Goal: Information Seeking & Learning: Get advice/opinions

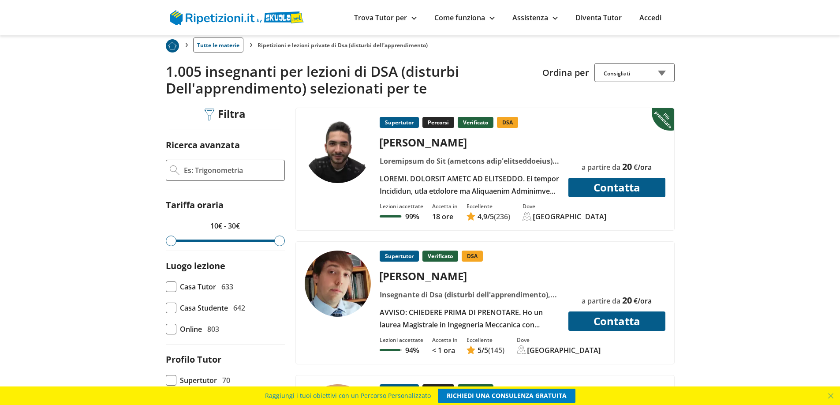
scroll to position [193, 0]
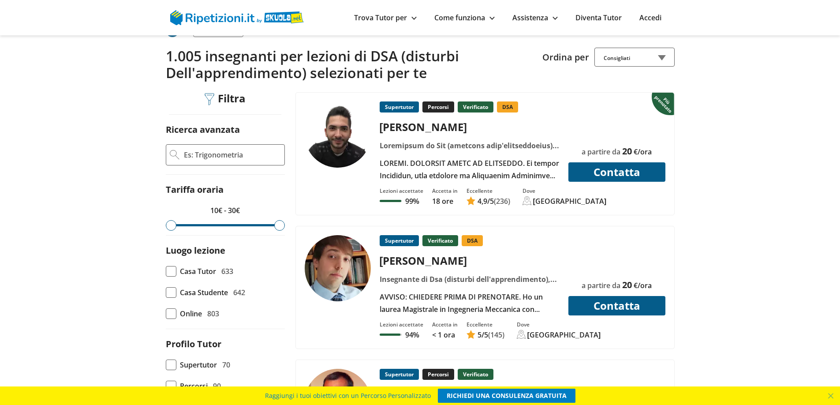
click at [207, 160] on input "Ricerca avanzata" at bounding box center [232, 154] width 98 height 13
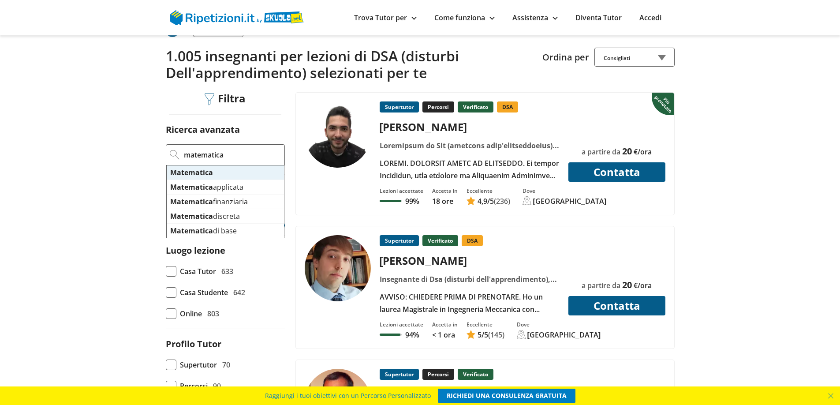
click at [202, 172] on mark "Matematica" at bounding box center [191, 173] width 43 height 10
type input "Matematica"
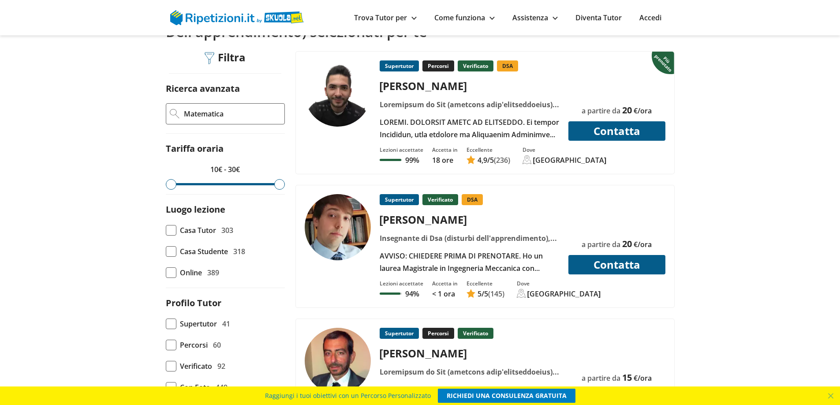
scroll to position [242, 0]
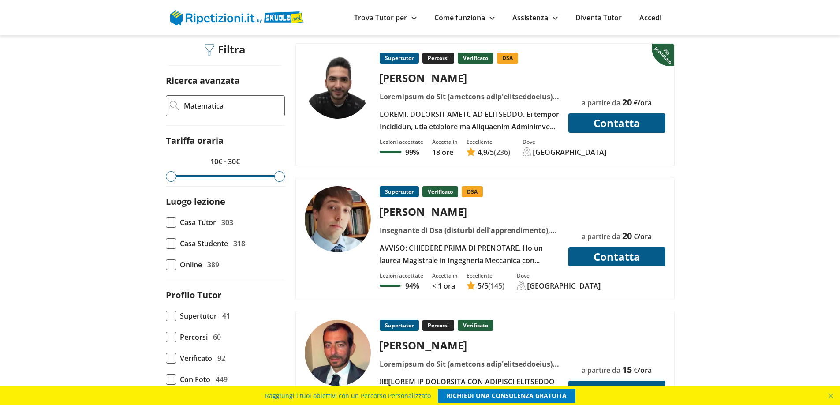
drag, startPoint x: 273, startPoint y: 176, endPoint x: 266, endPoint y: 178, distance: 7.7
click at [266, 178] on form "Ricerca avanzata Matematica Tariffa oraria 10€ - 30€ Luogo lezione Casa Tutor 3…" at bounding box center [225, 356] width 119 height 562
drag, startPoint x: 279, startPoint y: 176, endPoint x: 251, endPoint y: 180, distance: 28.9
type input "25"
click at [251, 177] on input "range" at bounding box center [225, 176] width 119 height 2
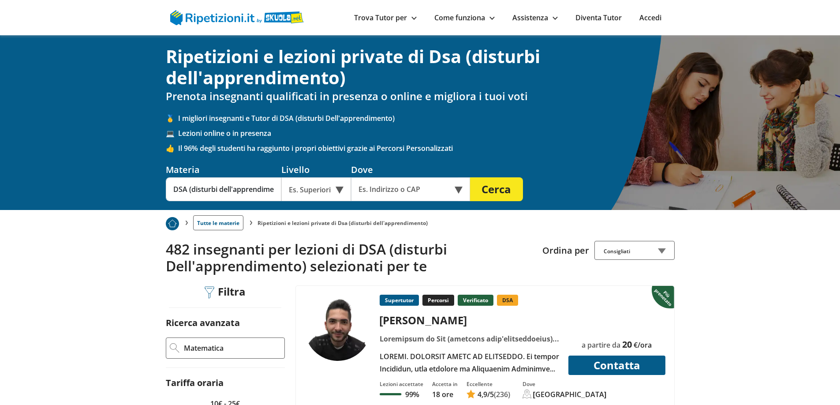
click at [295, 195] on div "Es. Superiori" at bounding box center [316, 189] width 70 height 24
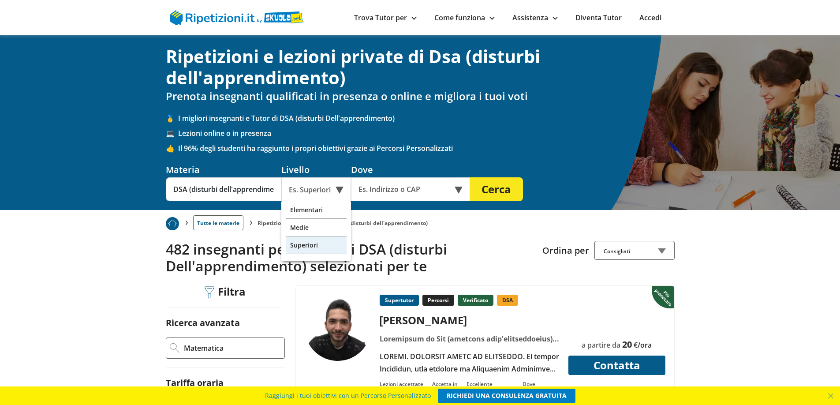
click at [300, 246] on div "Superiori" at bounding box center [316, 245] width 61 height 18
click at [461, 193] on div "Online o in presenza" at bounding box center [410, 189] width 119 height 24
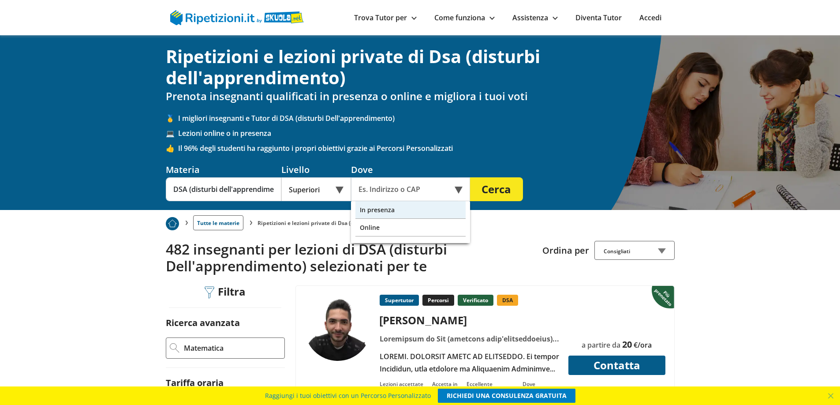
click at [383, 211] on div "In presenza" at bounding box center [410, 210] width 110 height 18
click at [398, 191] on input "text" at bounding box center [404, 189] width 107 height 24
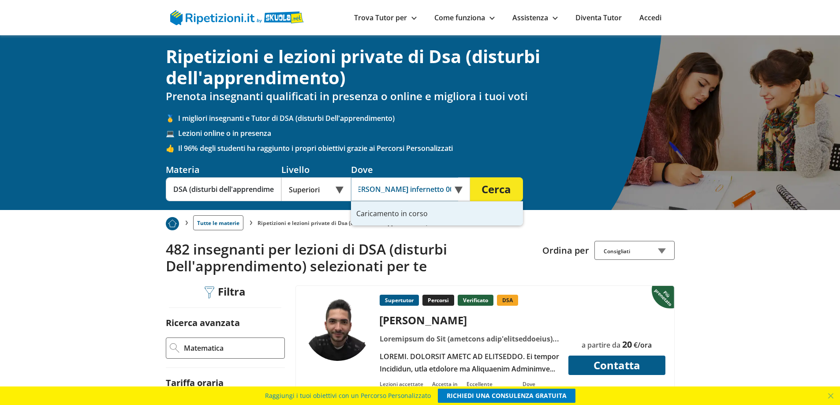
type input "via gino marinuzzi infernetto 0024"
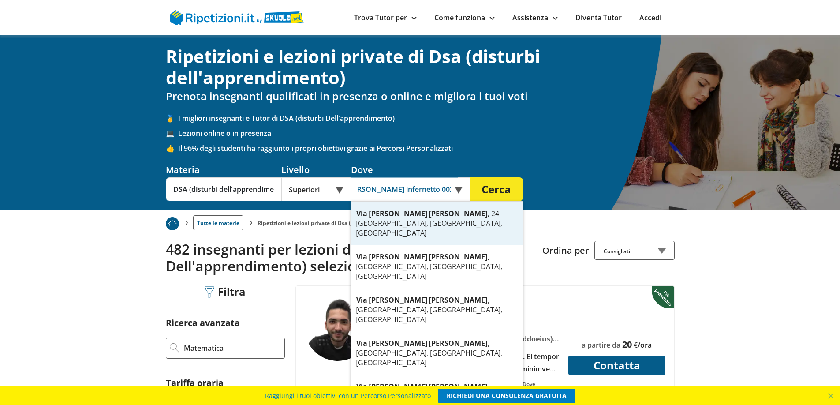
click at [397, 188] on input "via gino marinuzzi infernetto 0024" at bounding box center [404, 189] width 107 height 24
click at [429, 212] on strong "Marinuzzi" at bounding box center [458, 214] width 59 height 10
type input "Via Gino Marinuzzi, 24, Roma, RM, Italia"
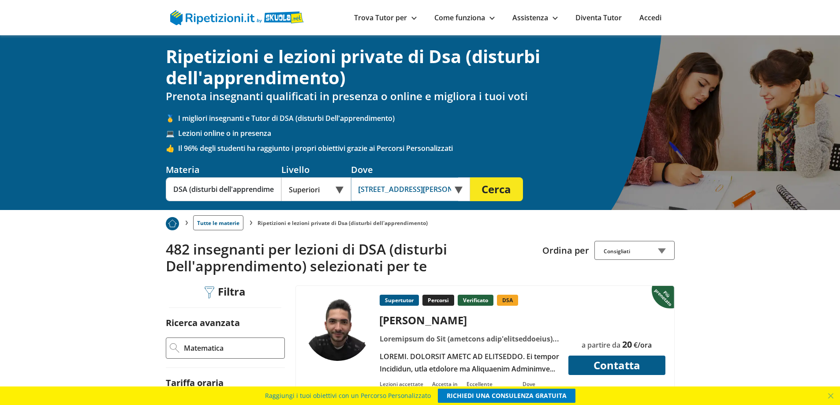
click at [431, 189] on input "Via Gino Marinuzzi, 24, Roma, RM, Italia" at bounding box center [404, 189] width 107 height 24
click at [413, 188] on input "text" at bounding box center [404, 189] width 107 height 24
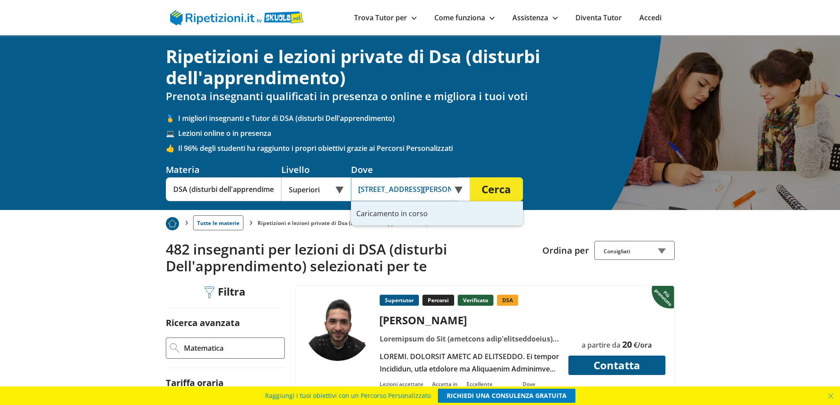
scroll to position [0, 3]
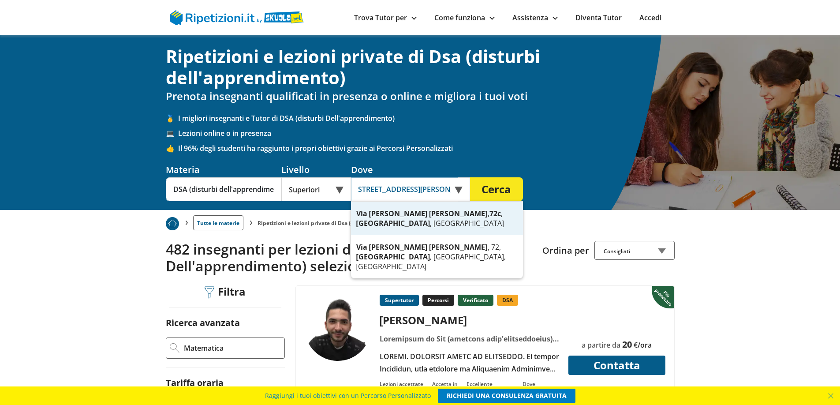
click at [440, 217] on div "Via Gino Marinuzzi , 72c , Roma , Italia" at bounding box center [437, 219] width 172 height 34
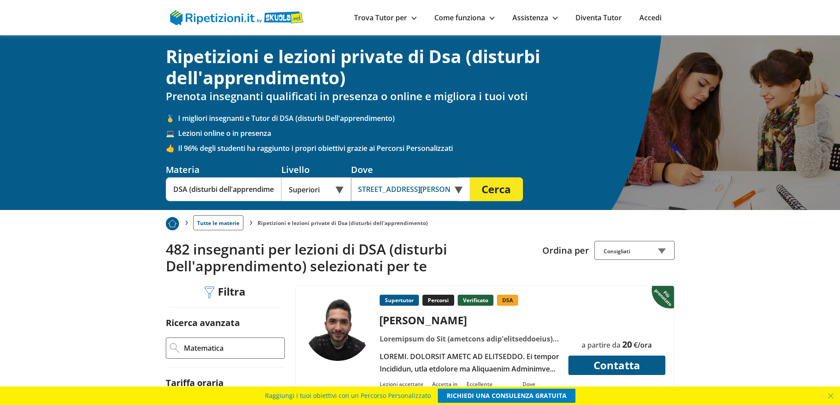
type input "Via Gino Marinuzzi, 72c, Roma, Italia"
click at [497, 189] on button "Cerca" at bounding box center [496, 189] width 53 height 24
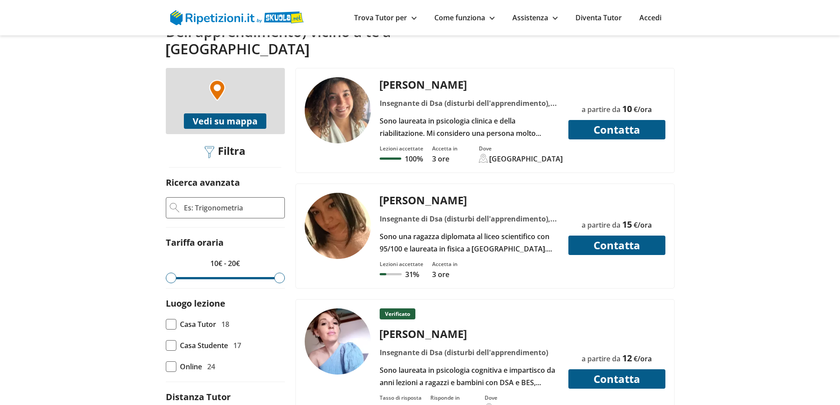
scroll to position [257, 0]
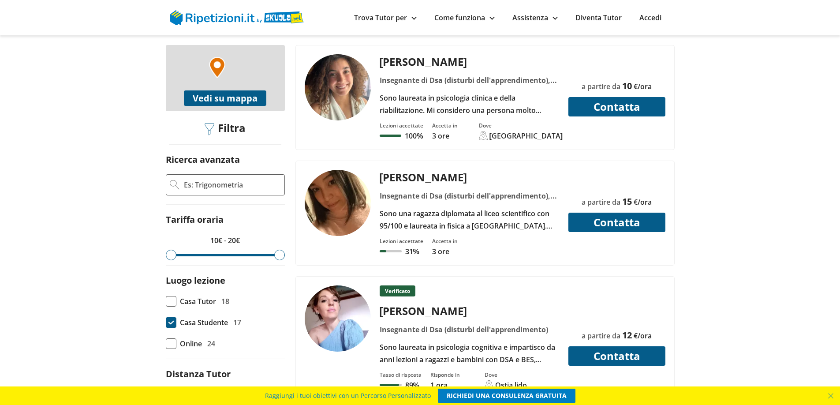
click at [171, 317] on span at bounding box center [171, 322] width 11 height 11
click at [166, 322] on input "Casa Studente 17" at bounding box center [166, 322] width 0 height 0
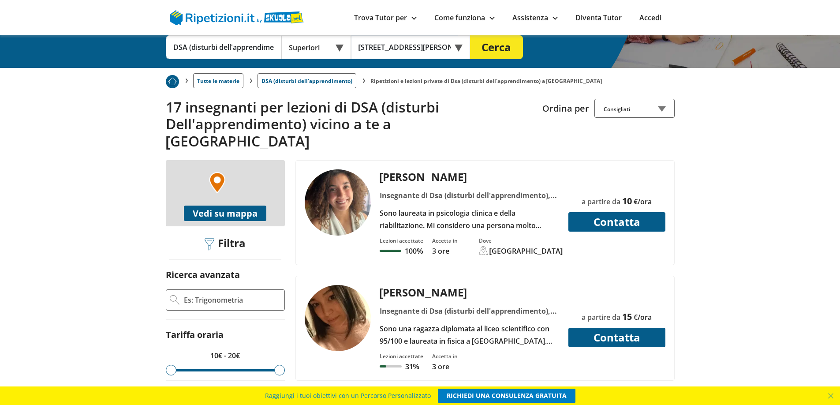
scroll to position [210, 0]
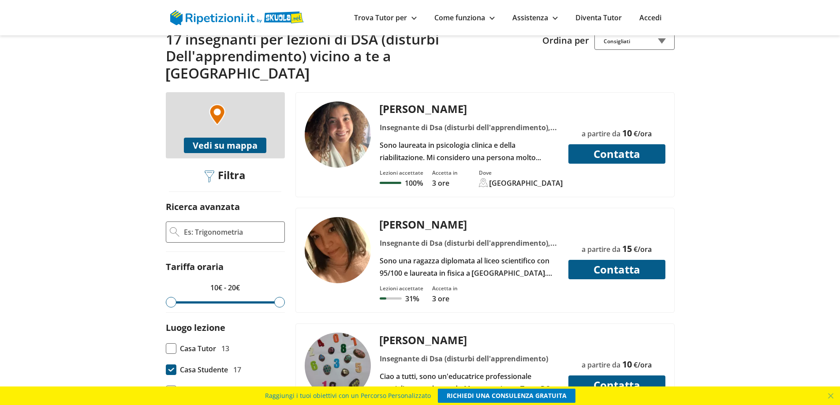
click at [184, 225] on input "Ricerca avanzata" at bounding box center [232, 231] width 98 height 13
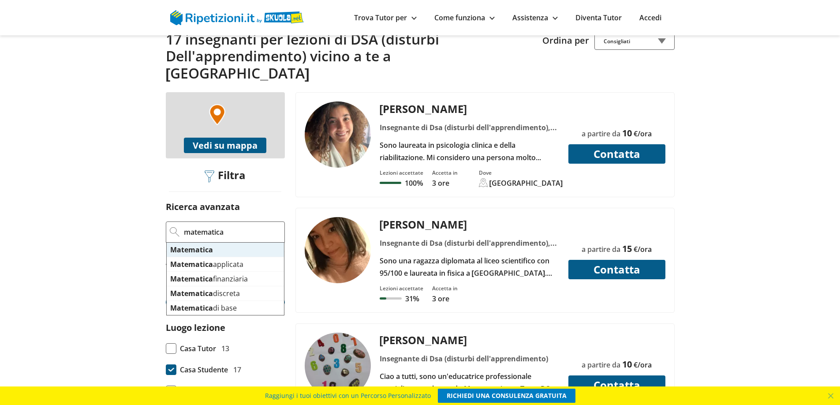
click at [195, 245] on mark "Matematica" at bounding box center [191, 250] width 43 height 10
type input "Matematica"
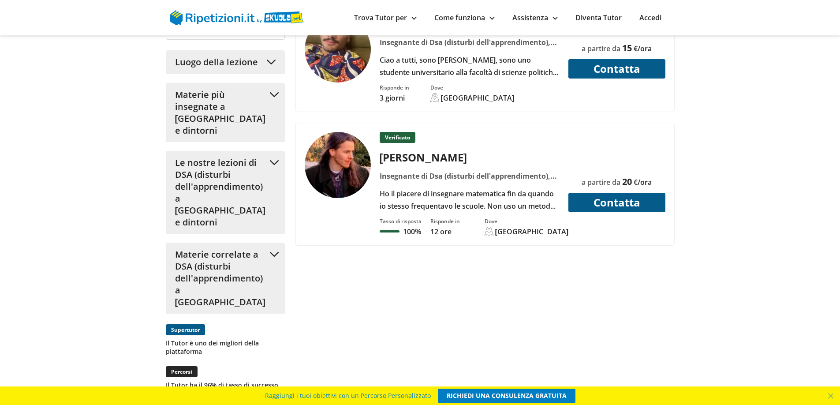
scroll to position [1022, 0]
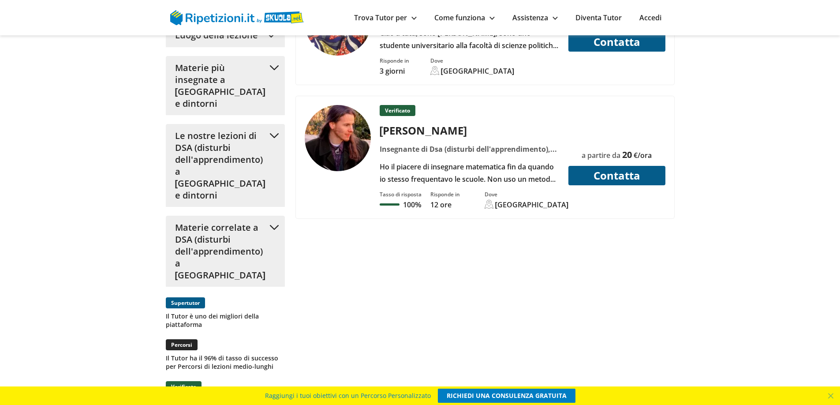
click at [499, 161] on div "Ho il piacere di insegnare matematica fin da quando io stesso frequentavo le sc…" at bounding box center [469, 173] width 187 height 25
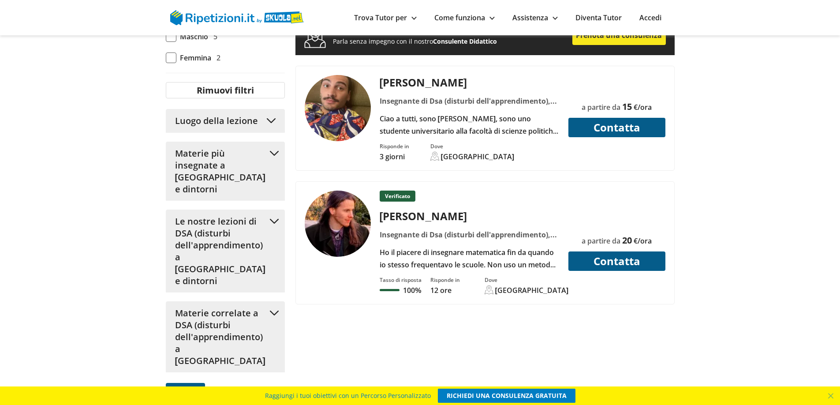
scroll to position [917, 0]
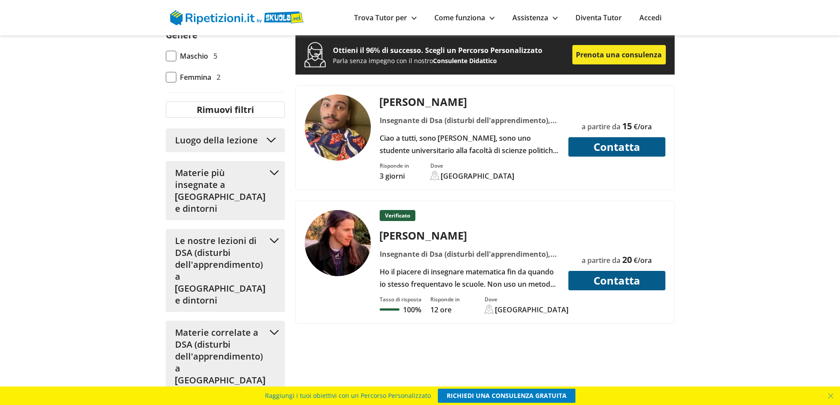
click at [542, 136] on div "Ciao a tutti, sono Pietro, sono uno studente universitario alla facoltà di scie…" at bounding box center [469, 144] width 187 height 25
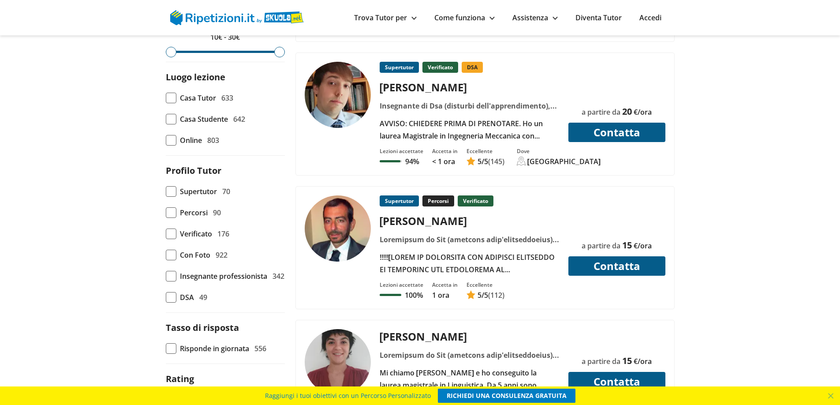
scroll to position [485, 0]
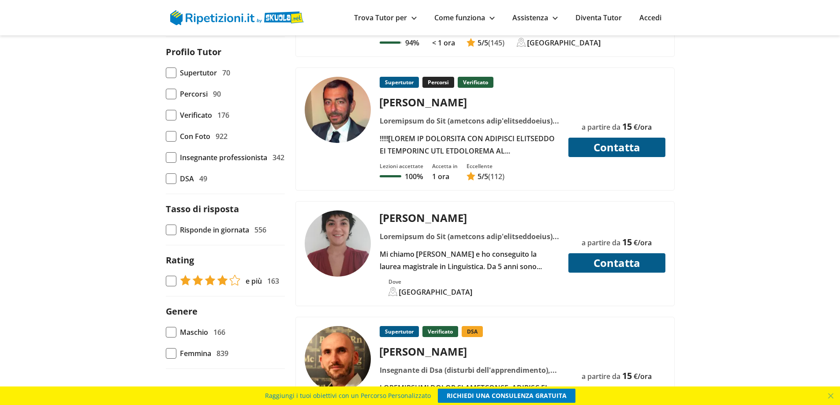
click at [414, 149] on div at bounding box center [469, 144] width 187 height 25
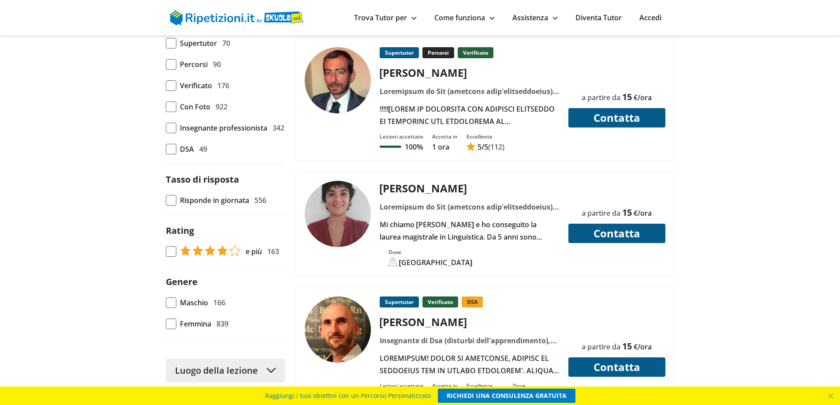
scroll to position [529, 0]
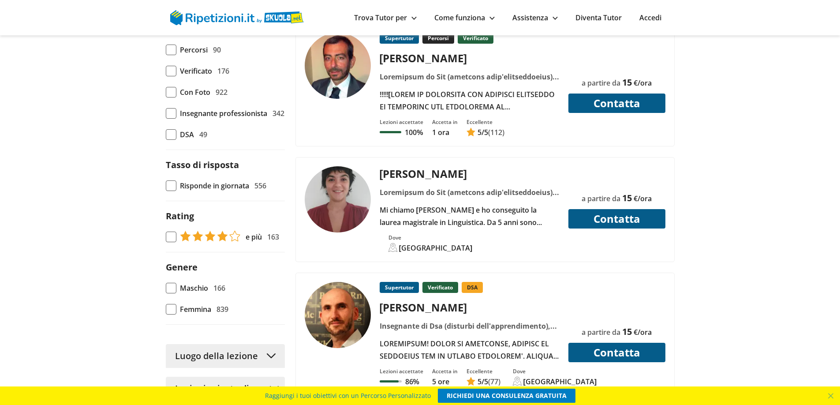
click at [478, 213] on div "Mi chiamo Martina e ho conseguito la laurea magistrale in Linguistica. Da 5 ann…" at bounding box center [469, 216] width 187 height 25
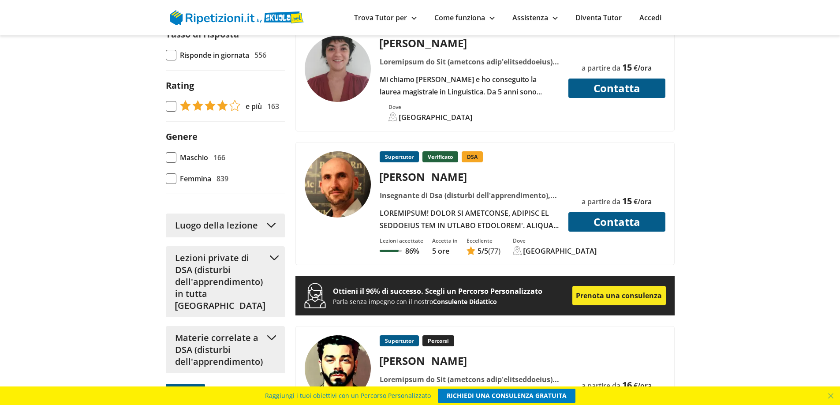
scroll to position [662, 0]
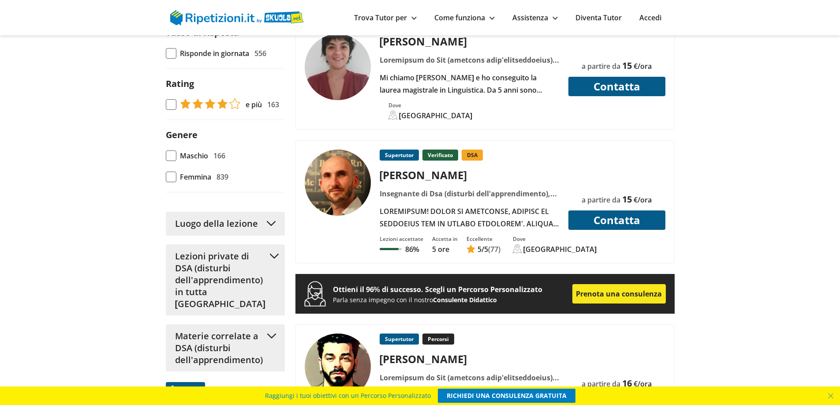
click at [479, 215] on div at bounding box center [469, 217] width 187 height 25
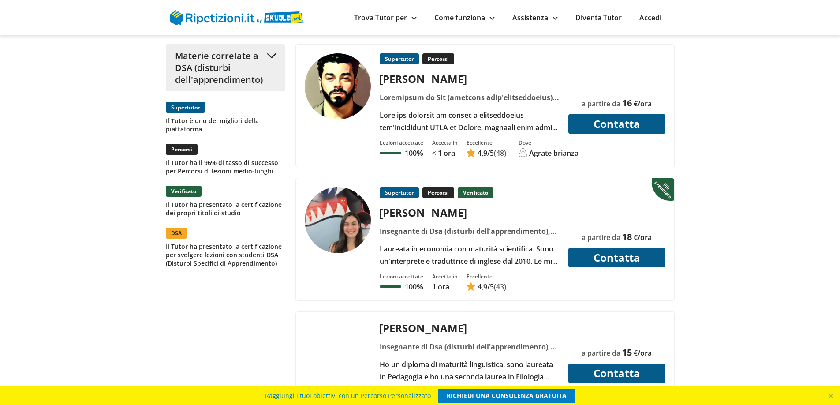
scroll to position [926, 0]
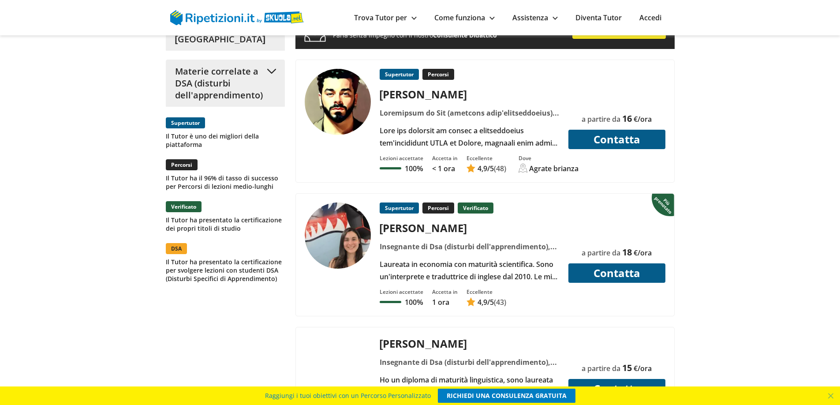
click at [505, 266] on div "Laureata in economia con maturità scientifica. Sono un'interprete e traduttrice…" at bounding box center [469, 270] width 187 height 25
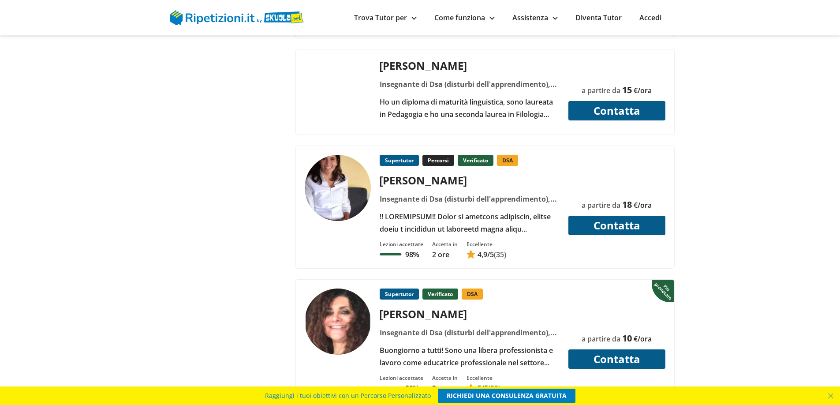
scroll to position [1219, 0]
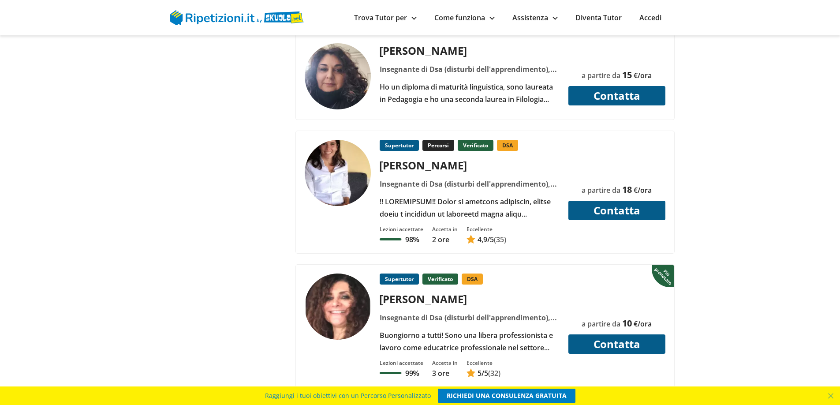
click at [434, 198] on div at bounding box center [469, 207] width 187 height 25
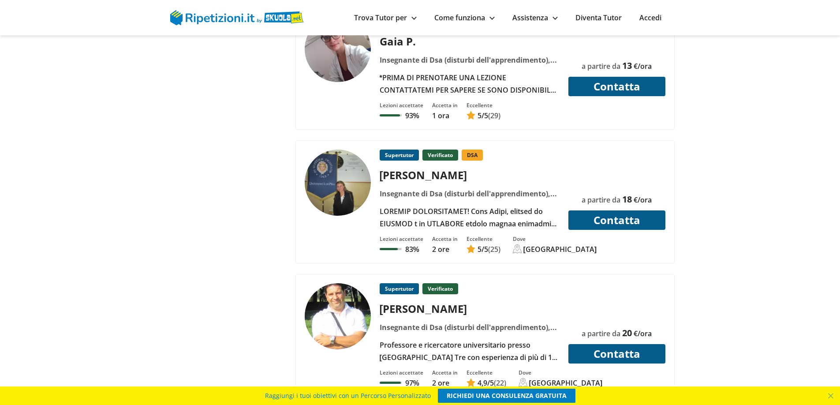
scroll to position [1790, 0]
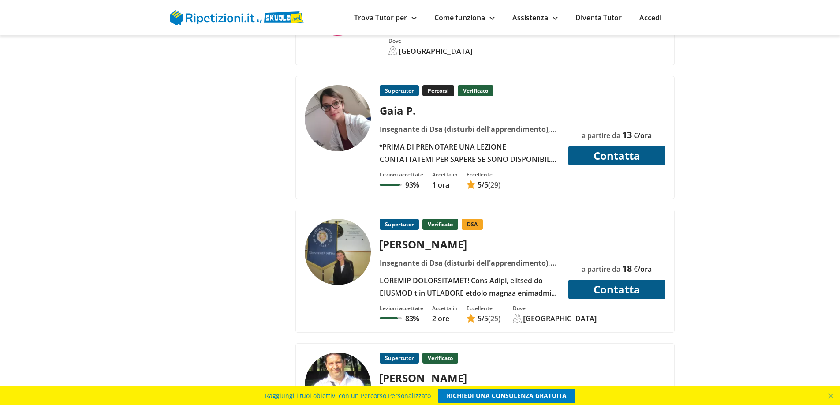
click at [441, 138] on div "Supertutor Percorsi Verificato Gaia P." at bounding box center [469, 125] width 187 height 80
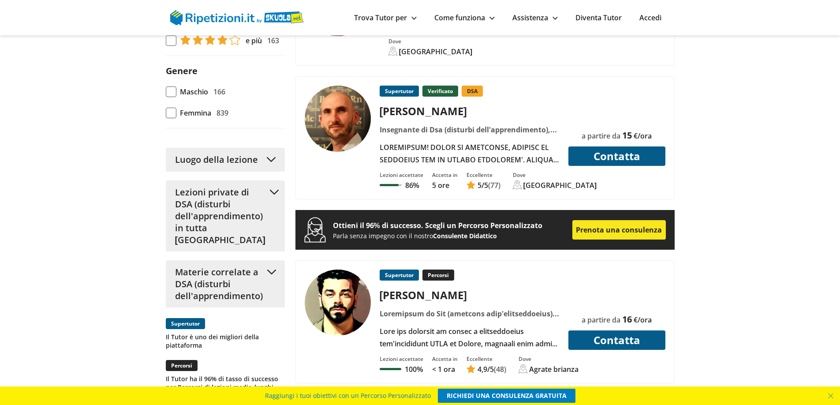
scroll to position [0, 0]
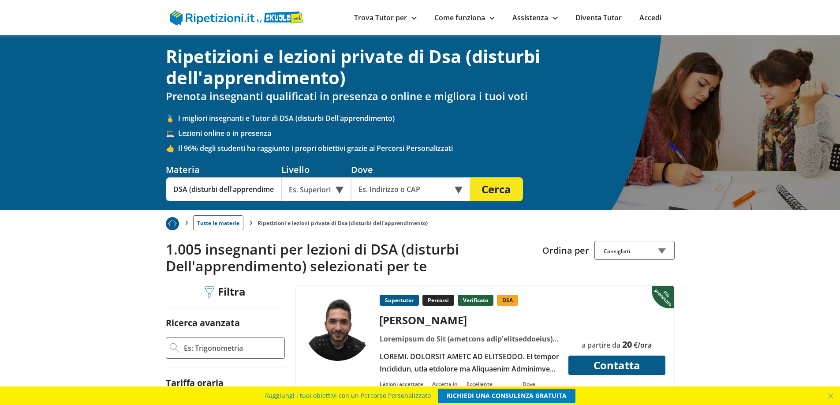
click at [459, 195] on div "Online o in presenza" at bounding box center [410, 189] width 119 height 24
click at [409, 210] on div "In presenza" at bounding box center [410, 210] width 110 height 18
click at [399, 191] on input "text" at bounding box center [404, 189] width 107 height 24
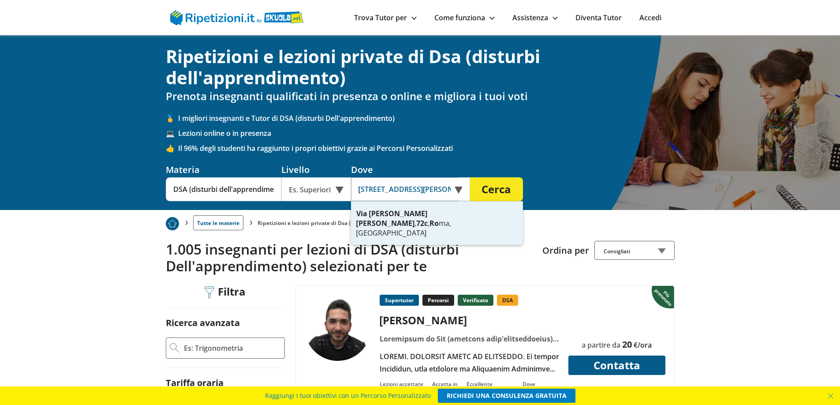
scroll to position [0, 3]
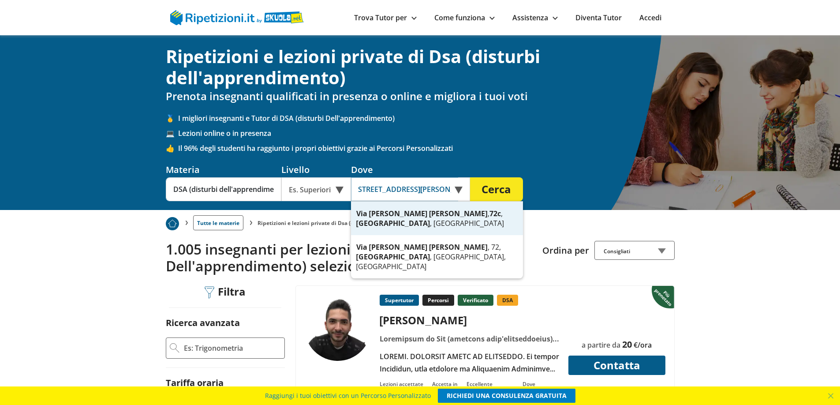
click at [429, 218] on strong "Marinuzzi" at bounding box center [458, 214] width 59 height 10
type input "Via Gino Marinuzzi, 72c, Roma, Italia"
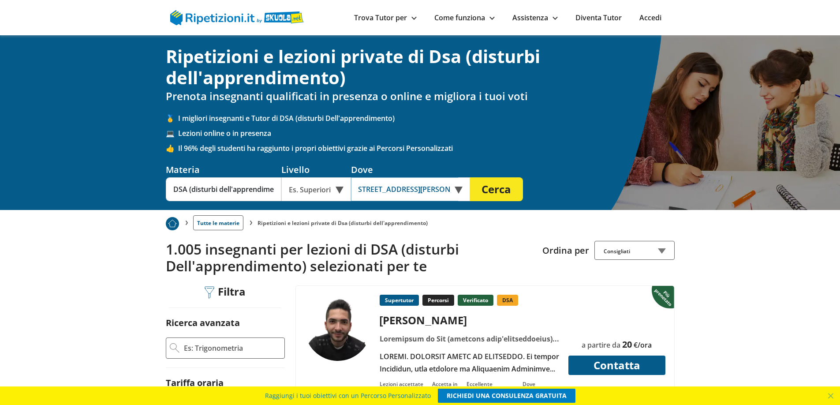
click at [451, 189] on input "Via Gino Marinuzzi, 72c, Roma, Italia" at bounding box center [404, 189] width 107 height 24
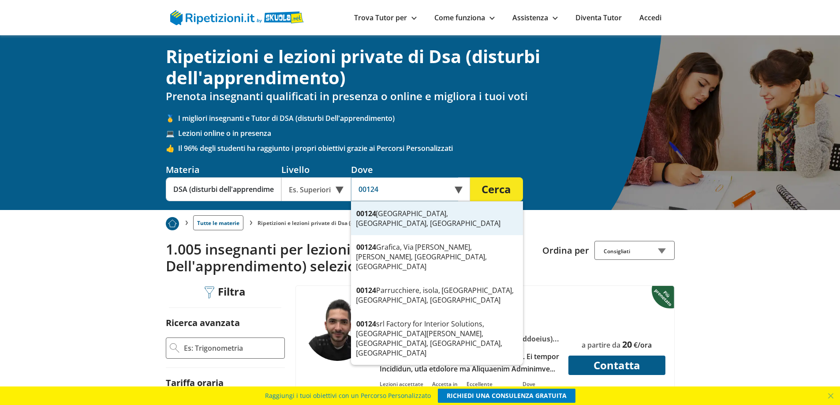
click at [406, 218] on div "00124 Roma, RM, Italia" at bounding box center [437, 219] width 172 height 34
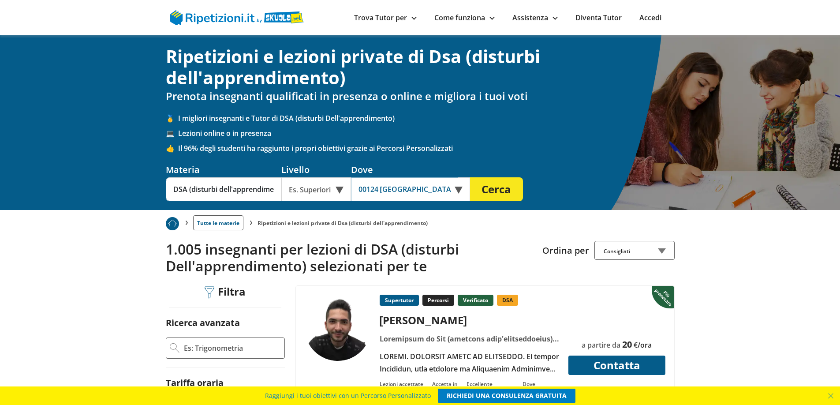
type input "00124 Roma, RM, Italia"
click at [513, 190] on button "Cerca" at bounding box center [496, 189] width 53 height 24
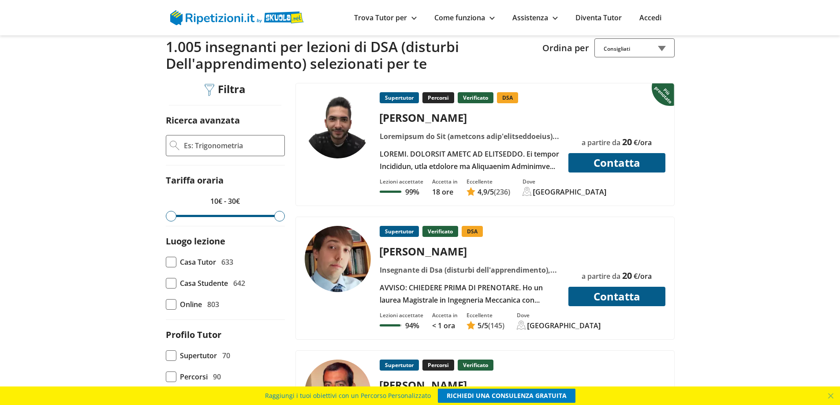
scroll to position [294, 0]
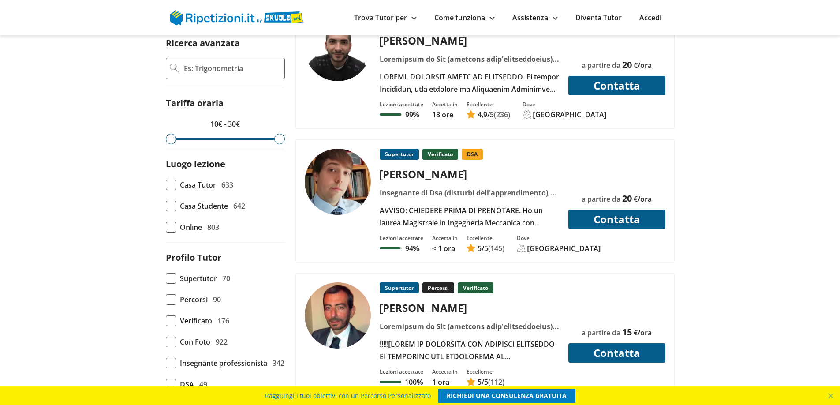
click at [529, 120] on div "Supertutor Percorsi Verificato DSA Salvatore F. 99%" at bounding box center [485, 67] width 378 height 122
click at [487, 204] on div "AVVISO: CHIEDERE PRIMA DI PRENOTARE. Ho un laurea Magistrale in Ingegneria Mecc…" at bounding box center [469, 216] width 187 height 25
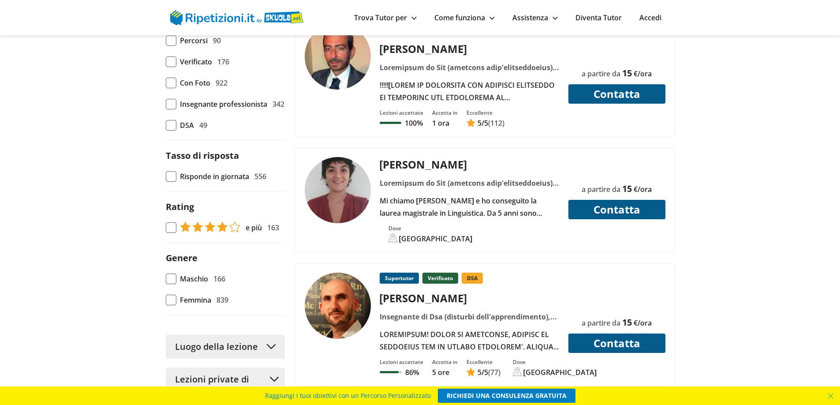
scroll to position [558, 0]
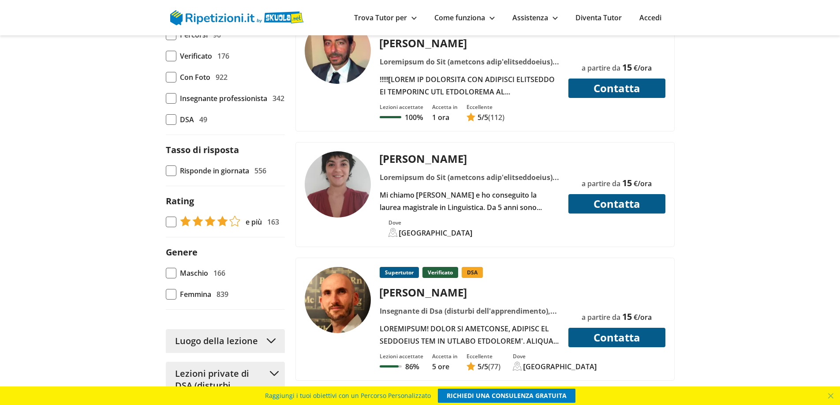
click at [498, 200] on div "Mi chiamo Martina e ho conseguito la laurea magistrale in Linguistica. Da 5 ann…" at bounding box center [469, 201] width 187 height 25
click at [428, 324] on div at bounding box center [469, 334] width 187 height 25
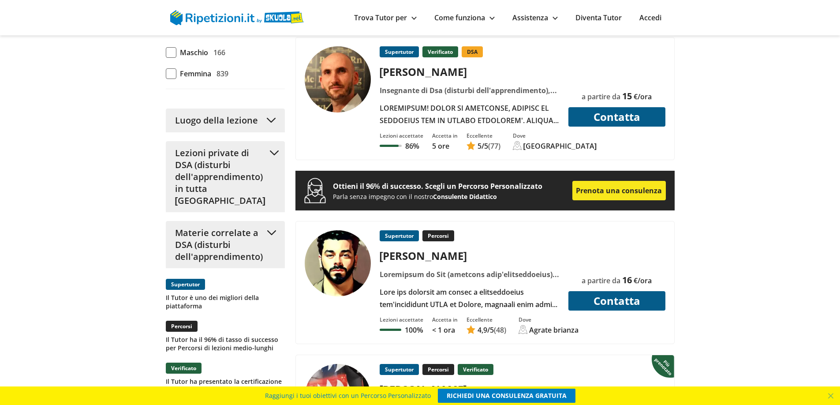
scroll to position [867, 0]
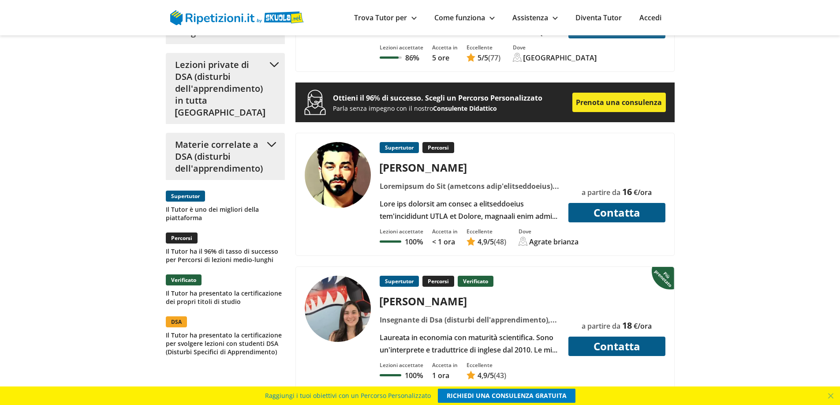
drag, startPoint x: 478, startPoint y: 187, endPoint x: 785, endPoint y: 224, distance: 309.2
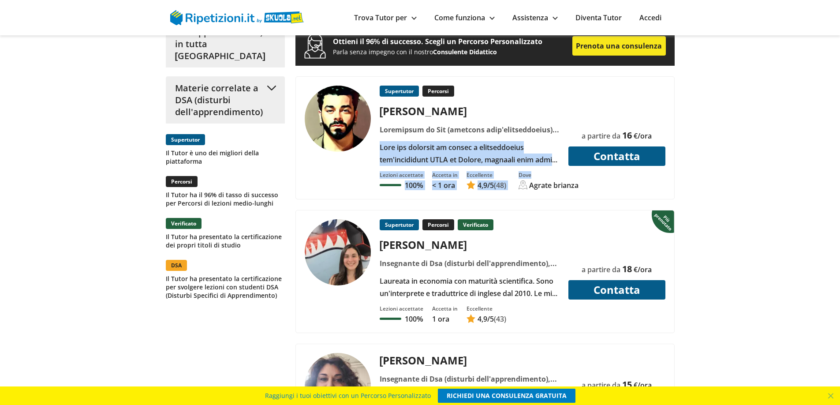
scroll to position [955, 0]
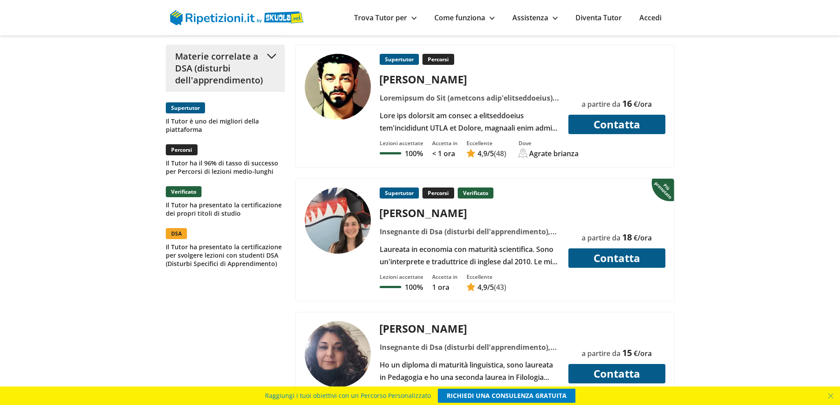
click at [500, 269] on div "Lezioni accettate 100% Accetta in 1 ora Eccellente 4,9 /5 (43)" at bounding box center [522, 280] width 292 height 24
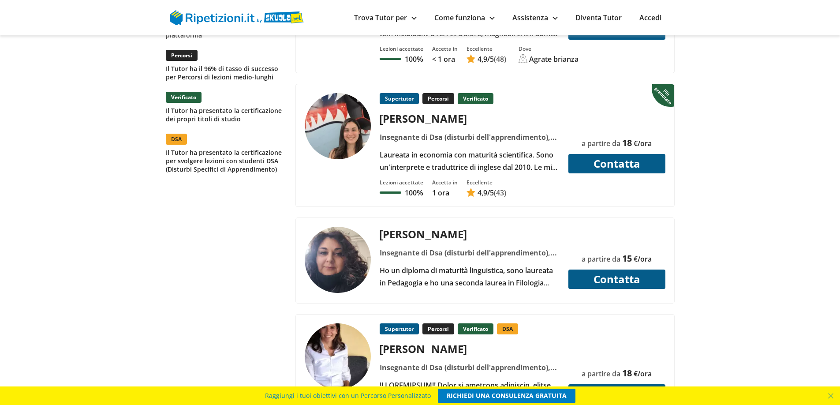
scroll to position [1176, 0]
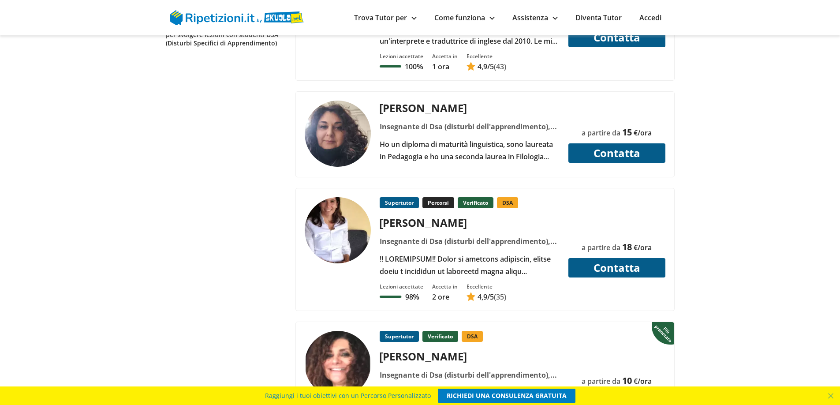
click at [516, 135] on div "Gloria G. Insegnante di Dsa (disturbi dell'apprendimento), Aiuto compiti, Aiuto…" at bounding box center [469, 132] width 187 height 62
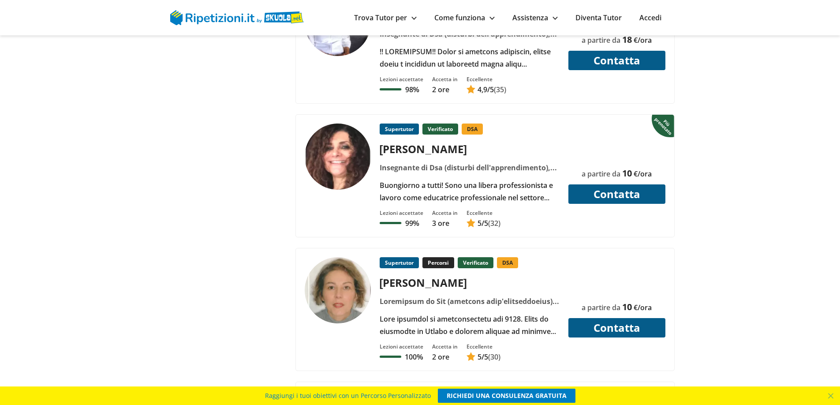
scroll to position [1396, 0]
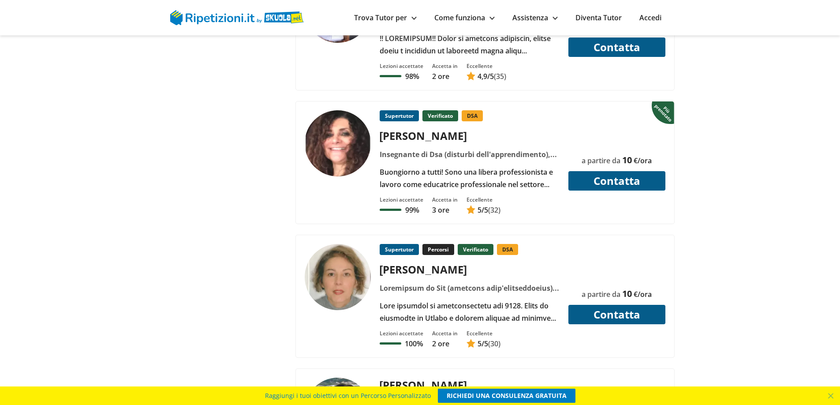
click at [497, 161] on div "Supertutor Verificato DSA Albina P." at bounding box center [469, 150] width 187 height 80
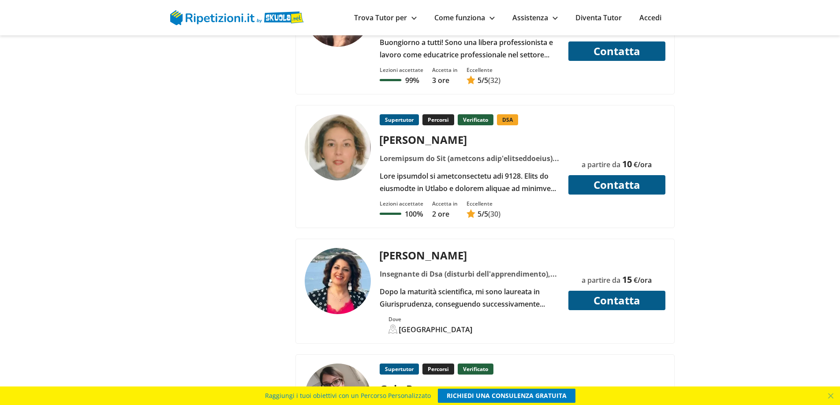
scroll to position [1529, 0]
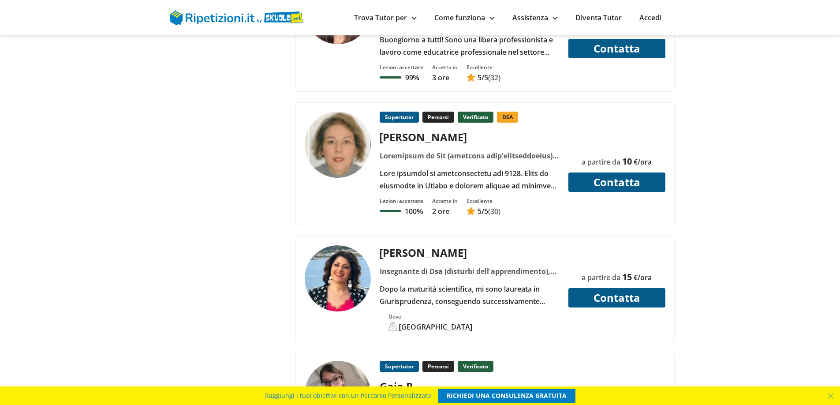
click at [463, 167] on div at bounding box center [469, 179] width 187 height 25
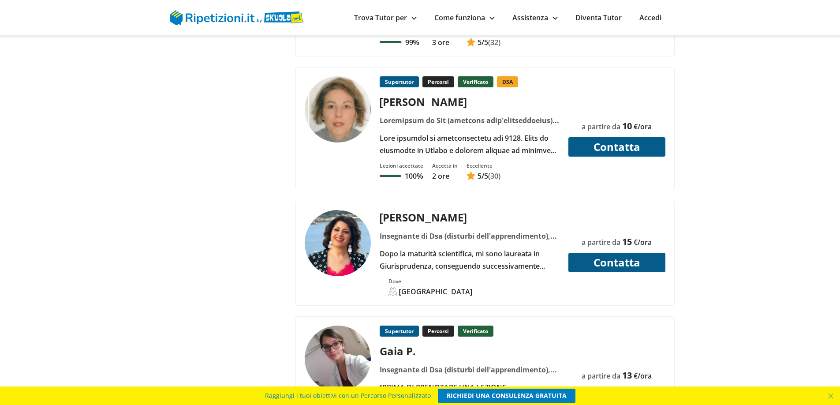
scroll to position [1617, 0]
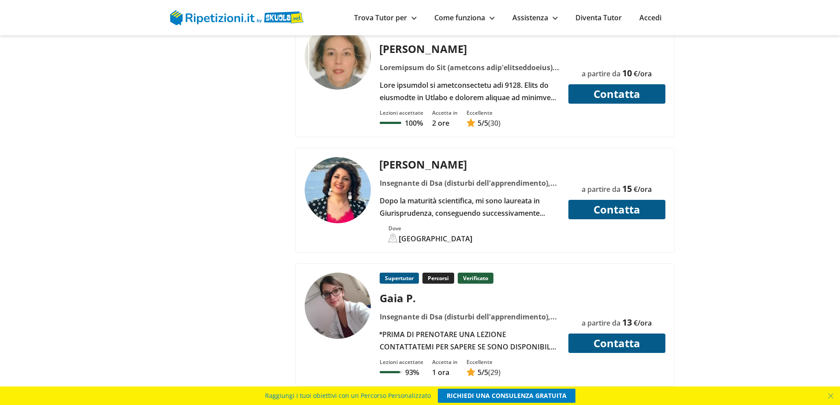
click at [463, 202] on div "Dopo la maturità scientifica, mi sono laureata in Giurisprudenza, conseguendo s…" at bounding box center [469, 206] width 187 height 25
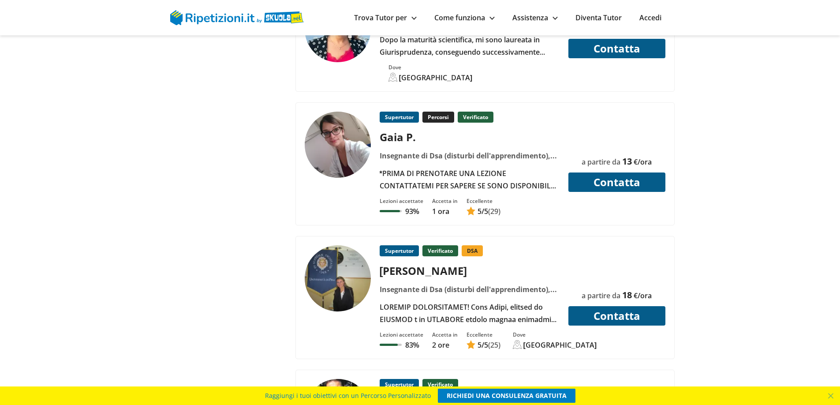
scroll to position [1793, 0]
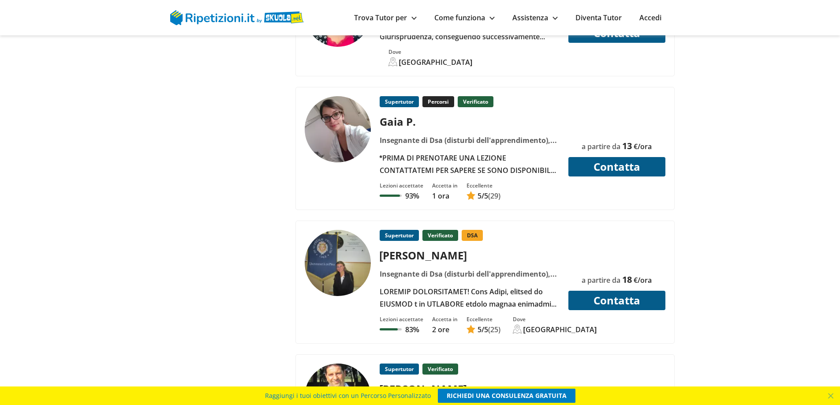
click at [463, 157] on div "*PRIMA DI PRENOTARE UNA LEZIONE CONTATTATEMI PER SAPERE SE SONO DISPONIBILE PER…" at bounding box center [469, 164] width 187 height 25
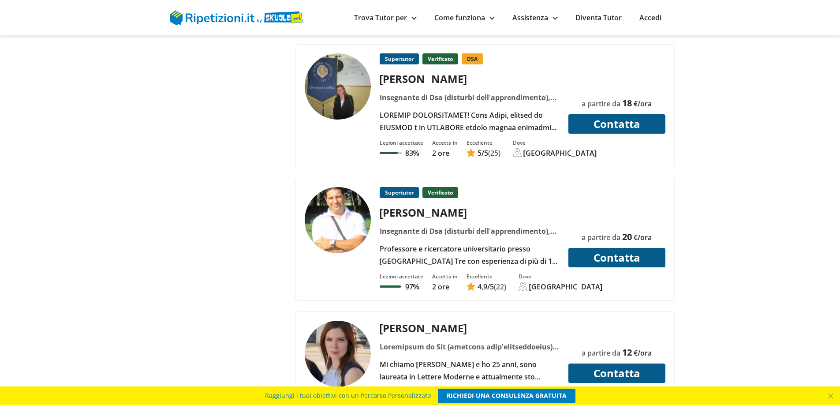
scroll to position [2014, 0]
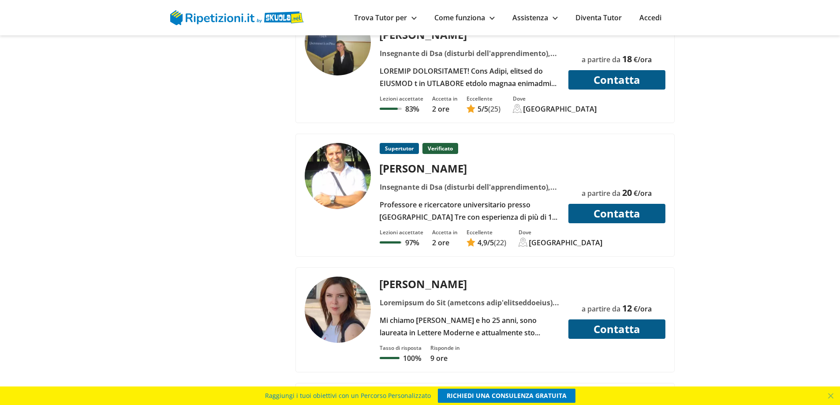
click at [445, 190] on div "Insegnante di Dsa (disturbi dell'apprendimento), Aiuto compiti, Algebra, Basi d…" at bounding box center [469, 187] width 187 height 12
click at [448, 315] on div "Mi chiamo Valentina e ho 25 anni, sono laureata in Lettere Moderne e attualment…" at bounding box center [469, 326] width 187 height 25
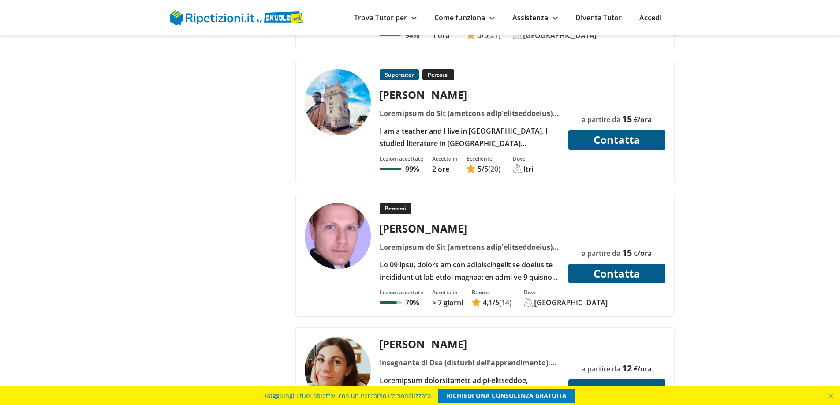
scroll to position [2543, 0]
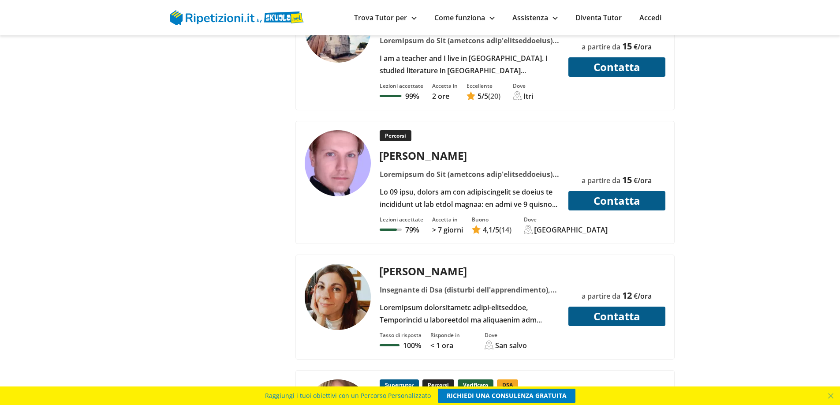
click at [477, 201] on div at bounding box center [469, 198] width 187 height 25
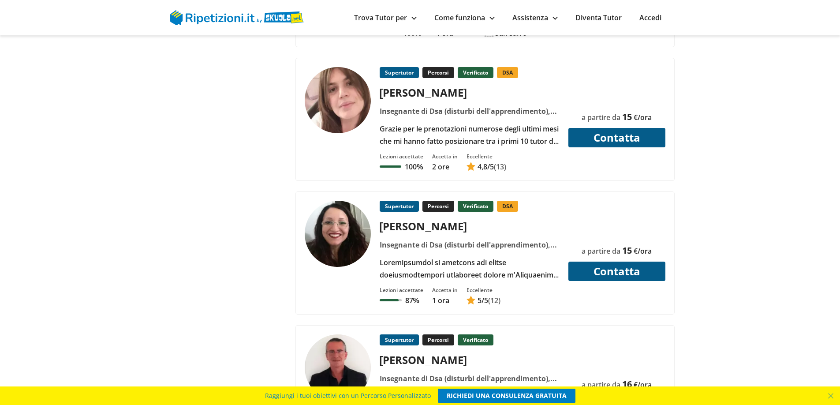
scroll to position [2852, 0]
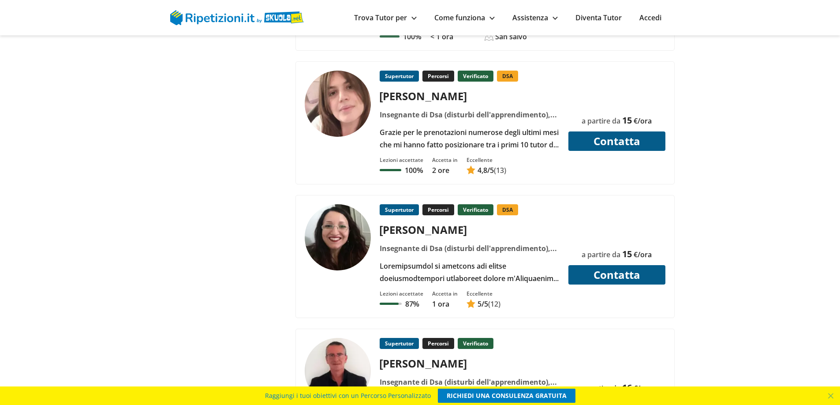
click at [501, 144] on div "Grazie per le prenotazioni numerose degli ultimi mesi che mi hanno fatto posizi…" at bounding box center [469, 138] width 187 height 25
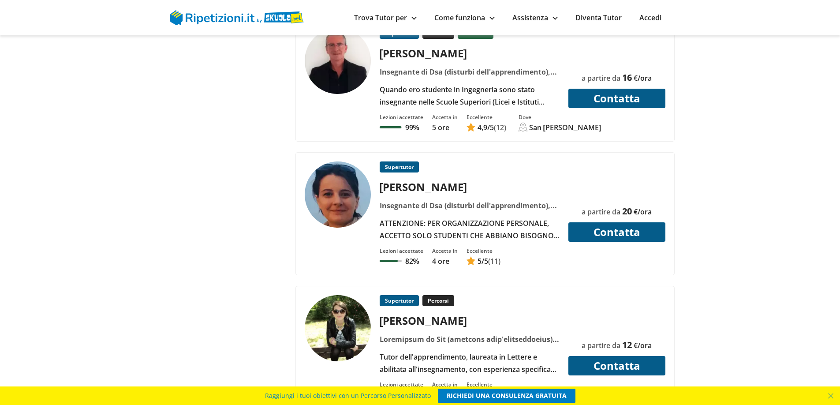
scroll to position [3205, 0]
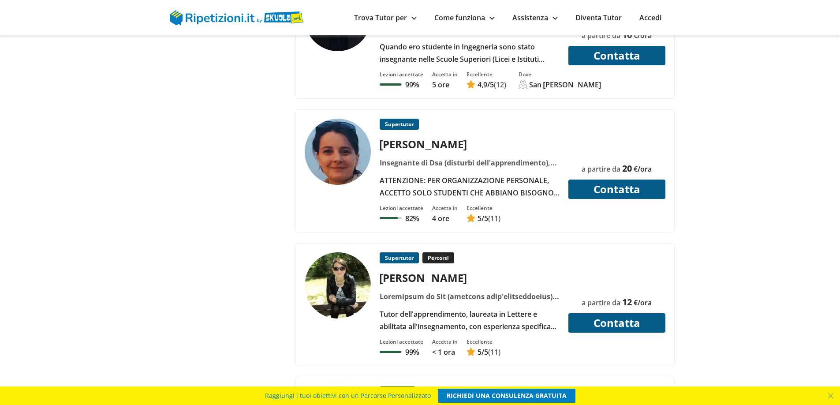
click at [481, 187] on div "ATTENZIONE: PER ORGANIZZAZIONE PERSONALE, ACCETTO SOLO STUDENTI CHE ABBIANO BIS…" at bounding box center [469, 186] width 187 height 25
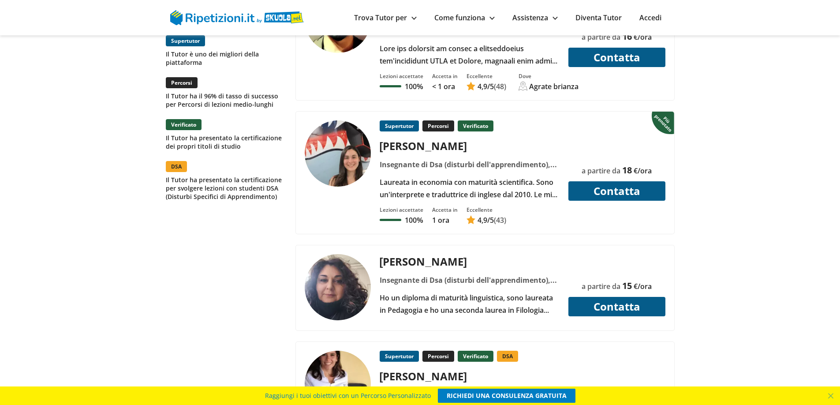
scroll to position [0, 0]
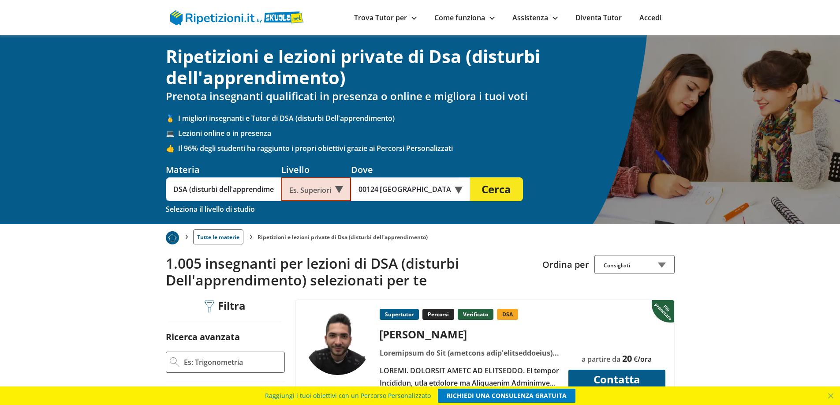
click at [222, 235] on link "Tutte le materie" at bounding box center [218, 236] width 50 height 15
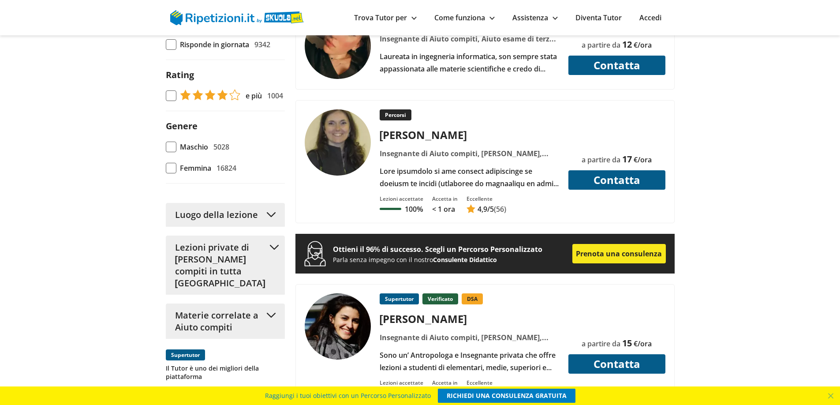
click at [270, 306] on button "Materie correlate a Aiuto compiti" at bounding box center [225, 320] width 119 height 35
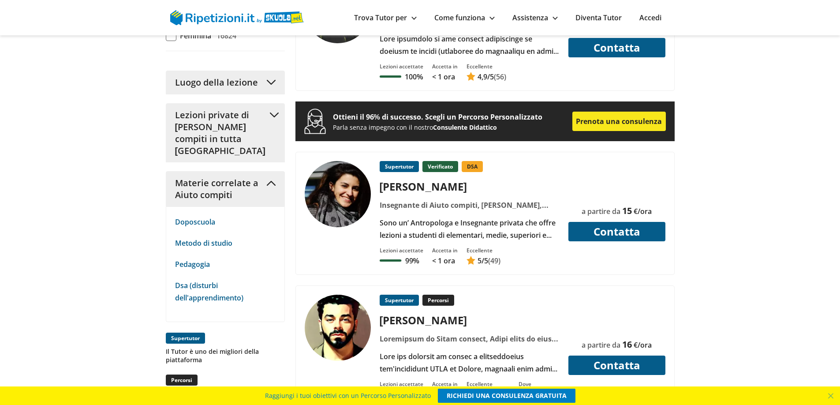
click at [274, 112] on button "Lezioni private di Aiuto compiti in tutta Italia" at bounding box center [225, 132] width 119 height 59
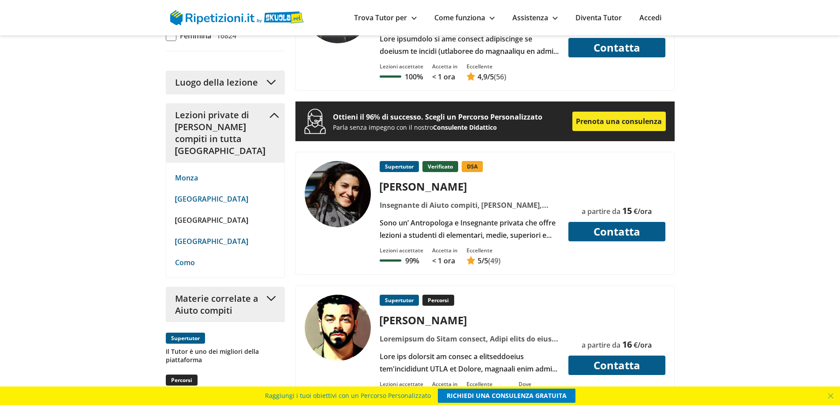
click at [183, 214] on link "[GEOGRAPHIC_DATA]" at bounding box center [225, 220] width 101 height 12
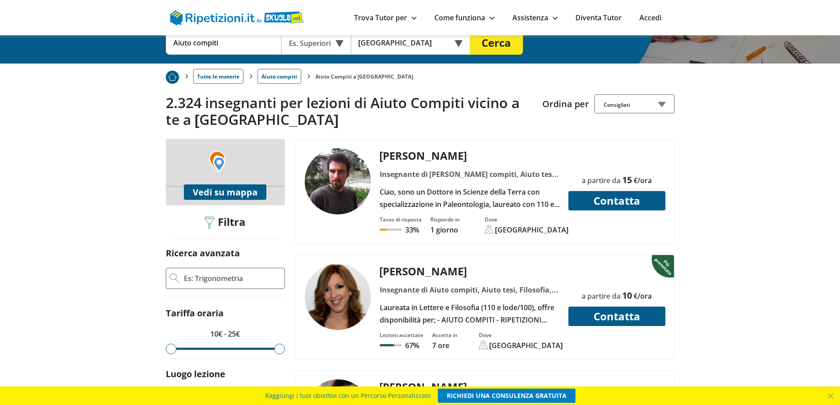
scroll to position [176, 0]
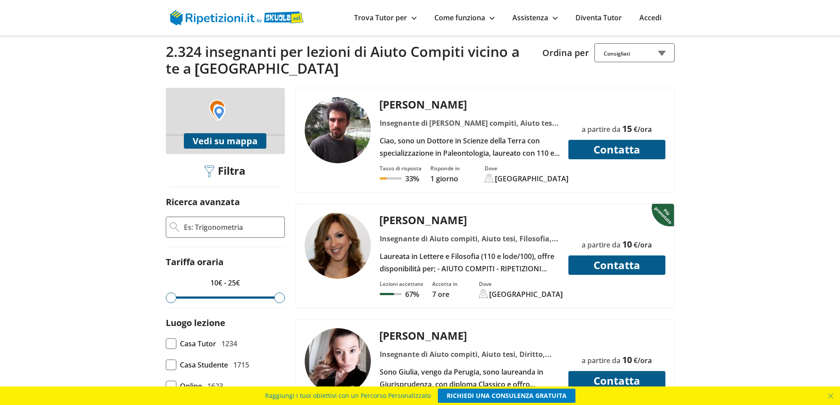
click at [227, 228] on input "Ricerca avanzata" at bounding box center [232, 227] width 98 height 13
click at [171, 364] on span at bounding box center [171, 364] width 11 height 11
click at [166, 365] on input "Casa Studente 1715" at bounding box center [166, 365] width 0 height 0
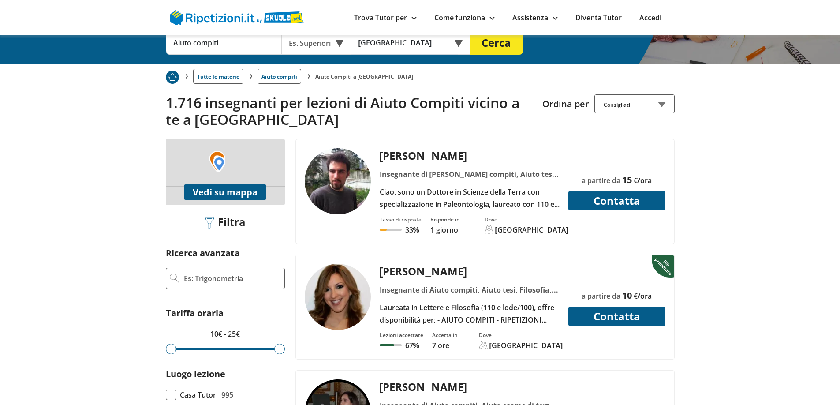
scroll to position [176, 0]
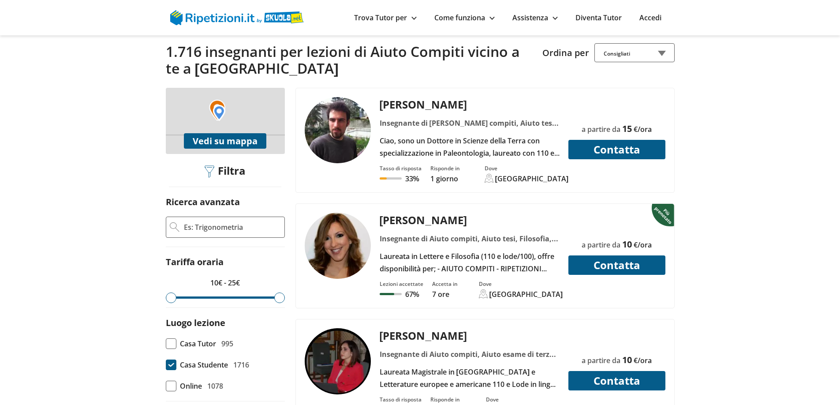
click at [224, 228] on input "Ricerca avanzata" at bounding box center [232, 227] width 98 height 13
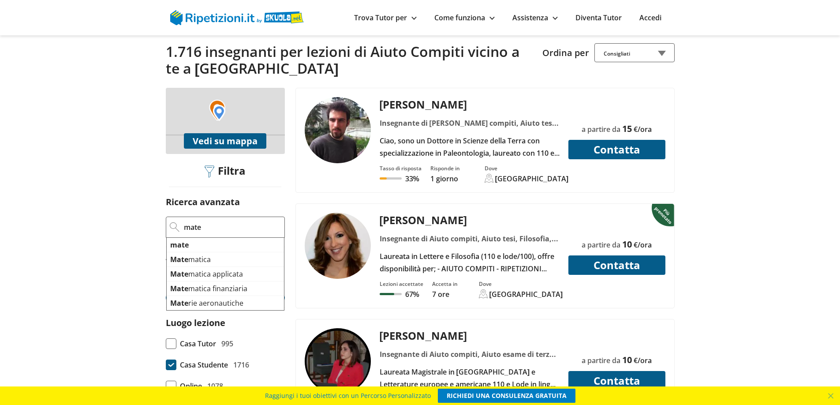
scroll to position [0, 0]
click at [190, 241] on mark "Matematica" at bounding box center [191, 245] width 43 height 10
type input "Matematica"
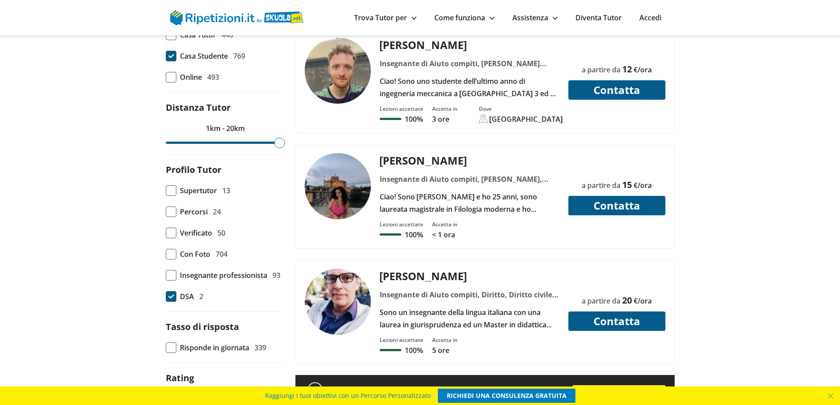
click at [172, 298] on span at bounding box center [171, 296] width 11 height 11
click at [166, 296] on input "DSA 2" at bounding box center [166, 296] width 0 height 0
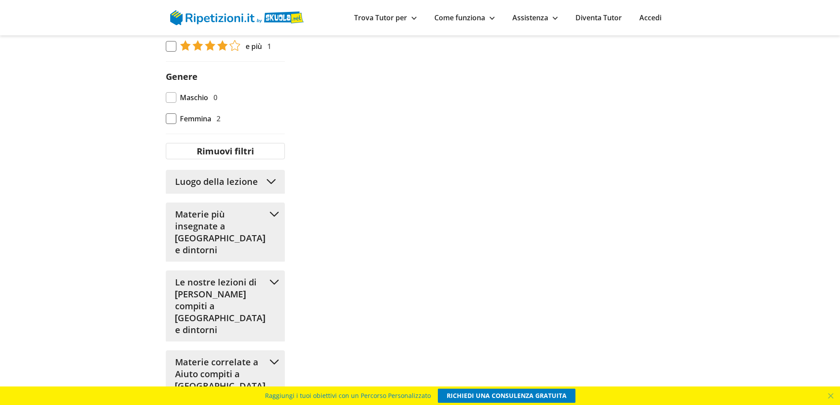
scroll to position [838, 0]
click at [270, 175] on button "Luogo della lezione" at bounding box center [225, 181] width 119 height 24
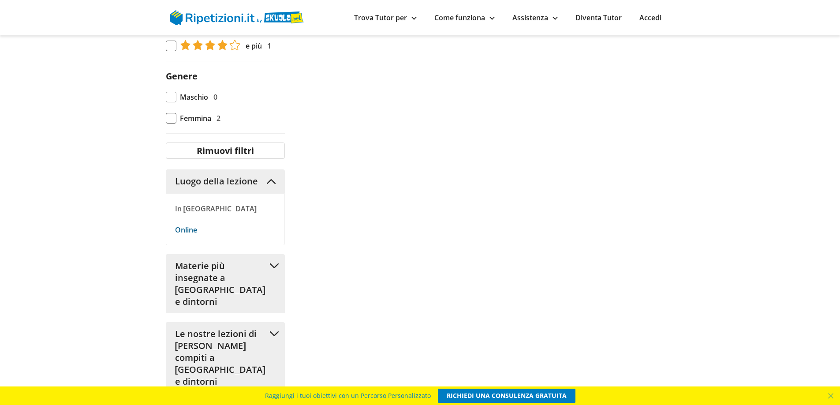
click at [196, 209] on p "In [GEOGRAPHIC_DATA]" at bounding box center [225, 208] width 101 height 12
click at [359, 240] on div at bounding box center [484, 25] width 379 height 1199
click at [189, 233] on link "Online" at bounding box center [225, 230] width 101 height 12
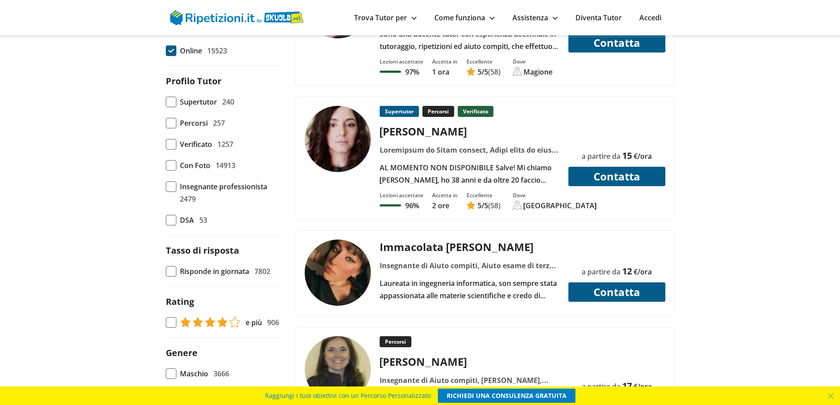
scroll to position [309, 0]
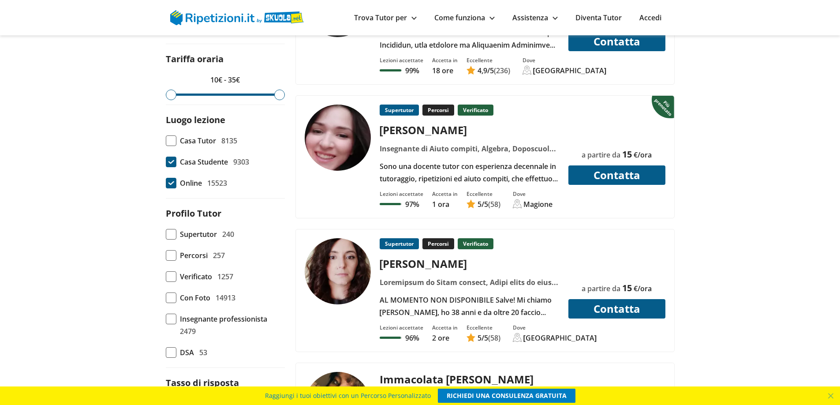
click at [174, 157] on span at bounding box center [171, 162] width 11 height 11
click at [166, 162] on input "Casa Studente 9303" at bounding box center [166, 162] width 0 height 0
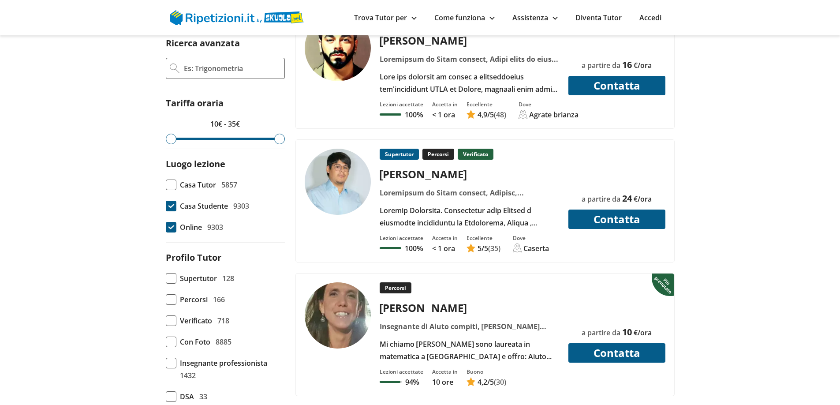
click at [172, 222] on span at bounding box center [171, 227] width 11 height 11
click at [166, 227] on input "Online 9303" at bounding box center [166, 227] width 0 height 0
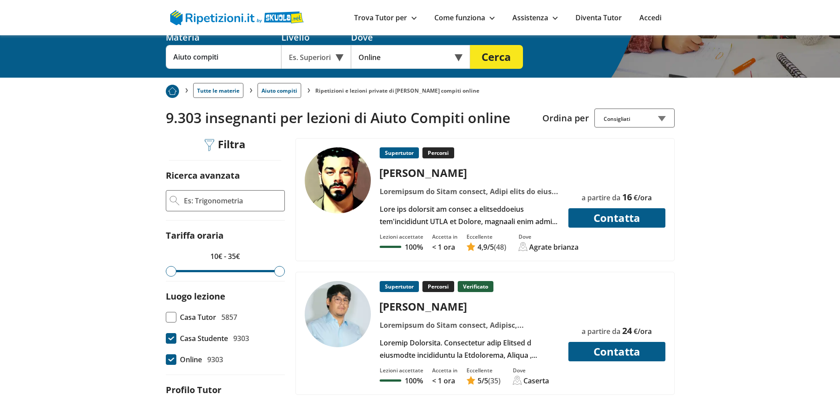
click at [169, 354] on span at bounding box center [171, 359] width 11 height 11
click at [166, 359] on input "Online 9303" at bounding box center [166, 359] width 0 height 0
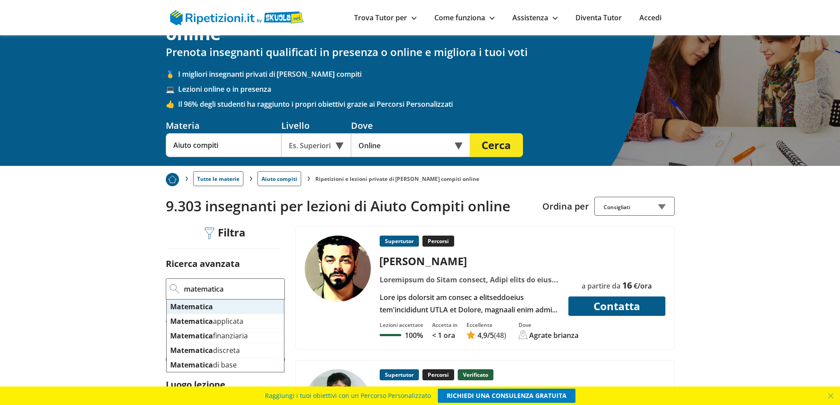
click at [198, 302] on mark "Matematica" at bounding box center [191, 307] width 43 height 10
type input "Matematica"
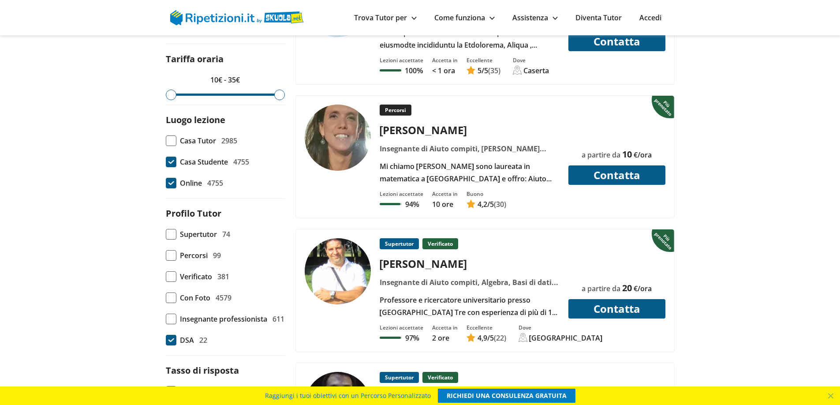
click at [169, 335] on span at bounding box center [171, 340] width 11 height 11
click at [166, 340] on input "DSA 22" at bounding box center [166, 340] width 0 height 0
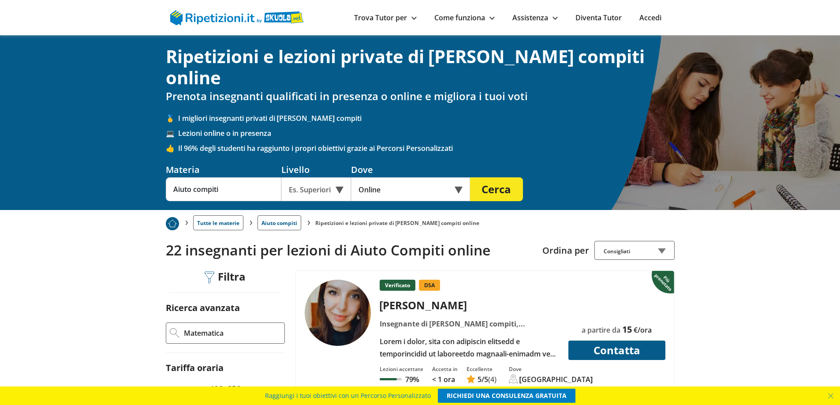
click at [663, 241] on div "Consigliati" at bounding box center [635, 250] width 80 height 19
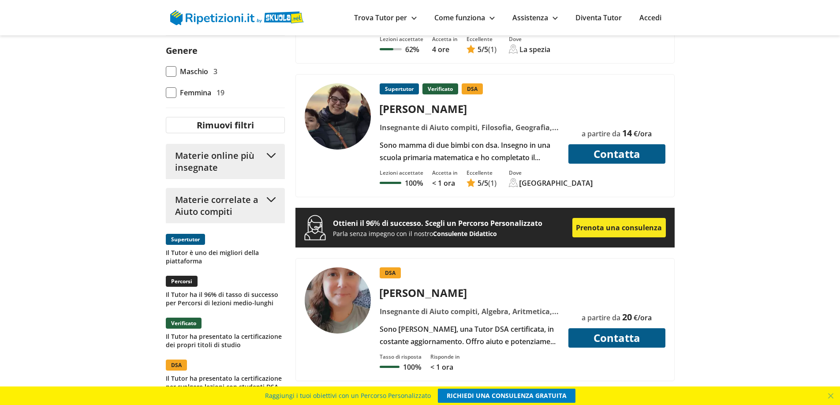
scroll to position [756, 0]
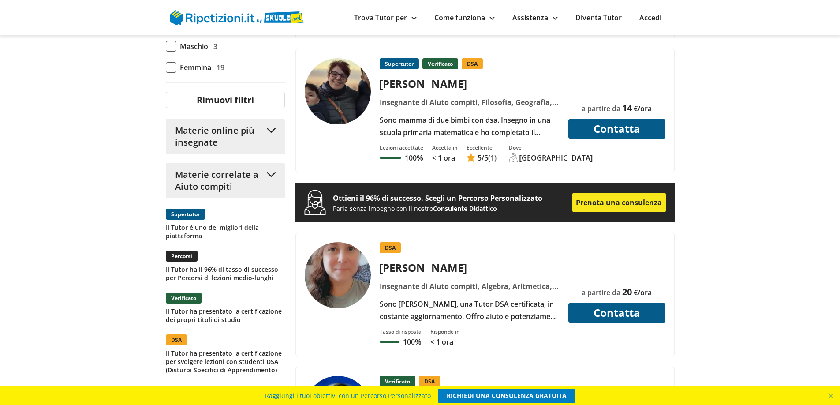
click at [183, 223] on p "Il Tutor è uno dei migliori della piattaforma" at bounding box center [225, 231] width 119 height 17
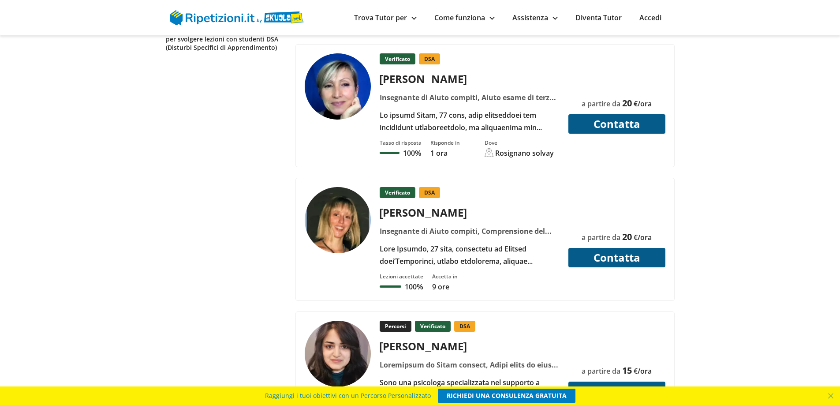
scroll to position [1197, 0]
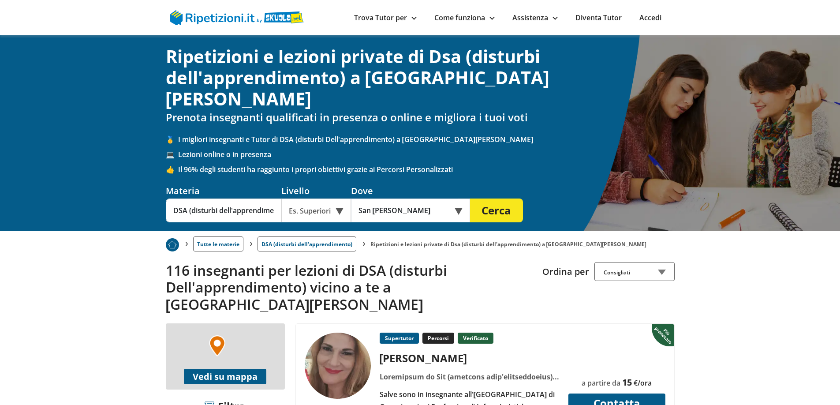
click at [471, 198] on button "Cerca" at bounding box center [496, 210] width 53 height 24
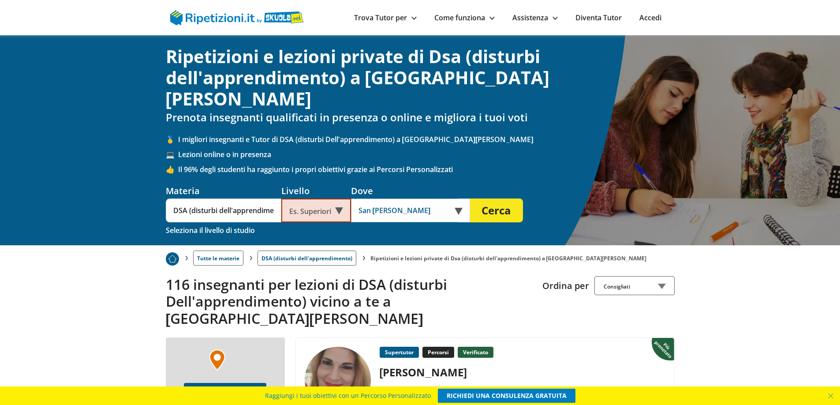
click at [410, 198] on input "San Basilio" at bounding box center [404, 210] width 107 height 24
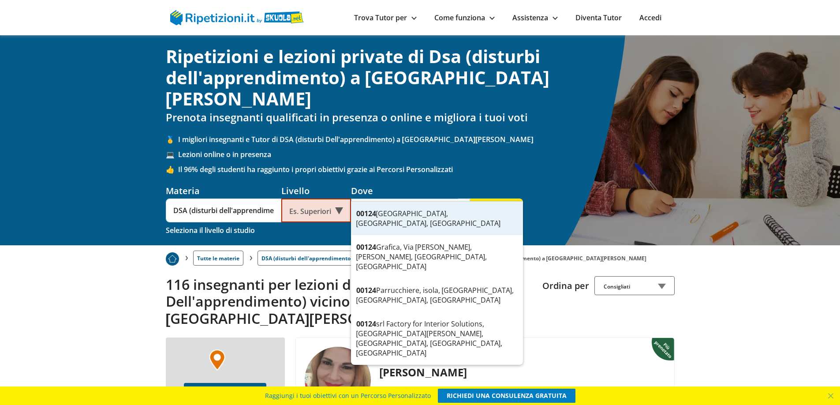
click at [382, 213] on div "00124 Roma, RM, Italia" at bounding box center [437, 219] width 172 height 34
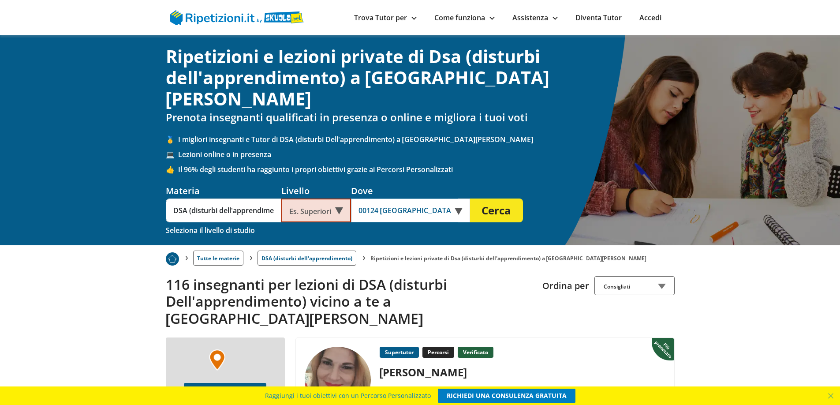
type input "00124 Roma, RM, Italia"
click at [496, 198] on button "Cerca" at bounding box center [496, 210] width 53 height 24
click at [497, 198] on button "Cerca" at bounding box center [496, 210] width 53 height 24
click at [507, 198] on button "Cerca" at bounding box center [496, 210] width 53 height 24
click at [206, 251] on link "Tutte le materie" at bounding box center [218, 258] width 50 height 15
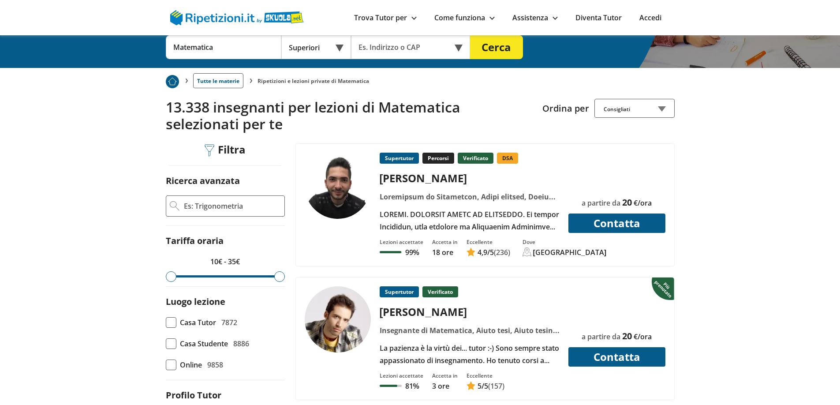
click at [462, 214] on div at bounding box center [469, 220] width 187 height 25
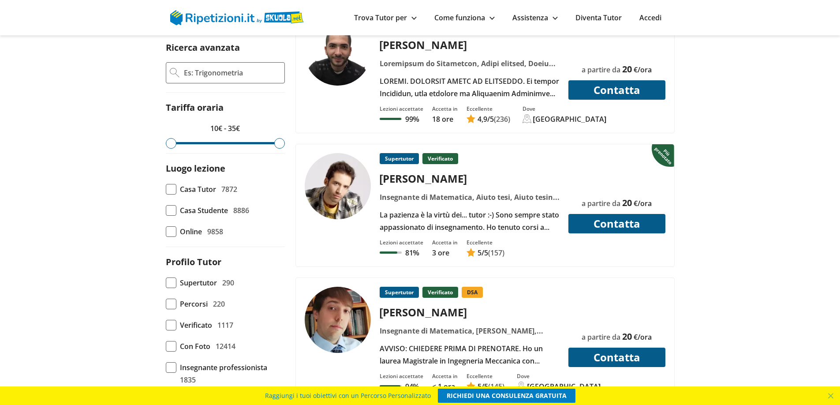
scroll to position [297, 0]
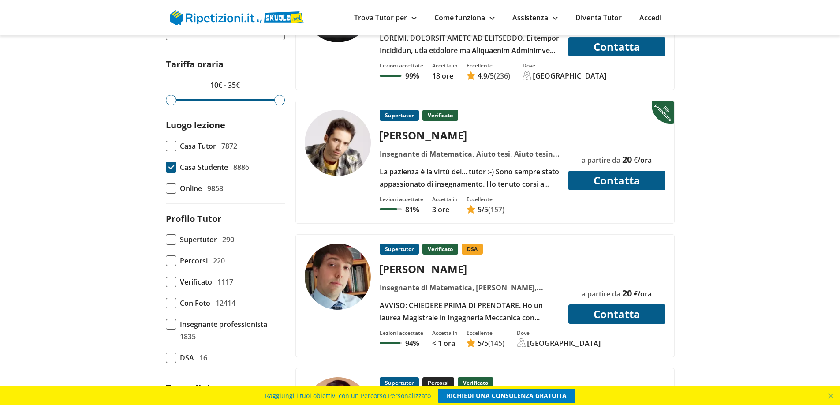
click at [172, 172] on span at bounding box center [171, 167] width 11 height 11
click at [166, 167] on input "Casa Studente 8886" at bounding box center [166, 167] width 0 height 0
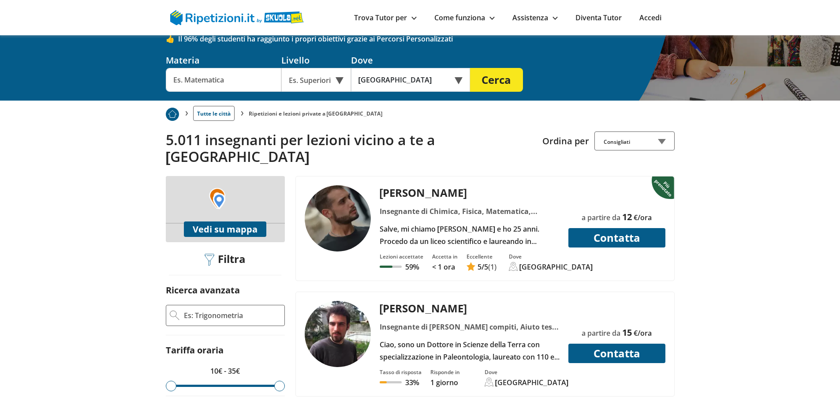
click at [226, 221] on button "Vedi su mappa" at bounding box center [225, 228] width 82 height 15
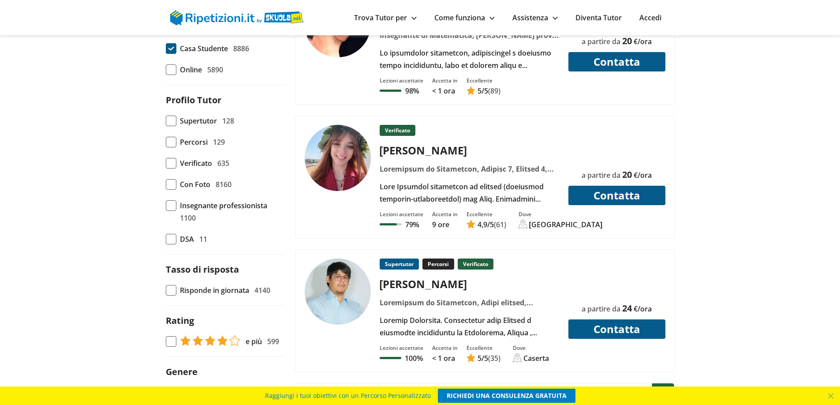
scroll to position [397, 0]
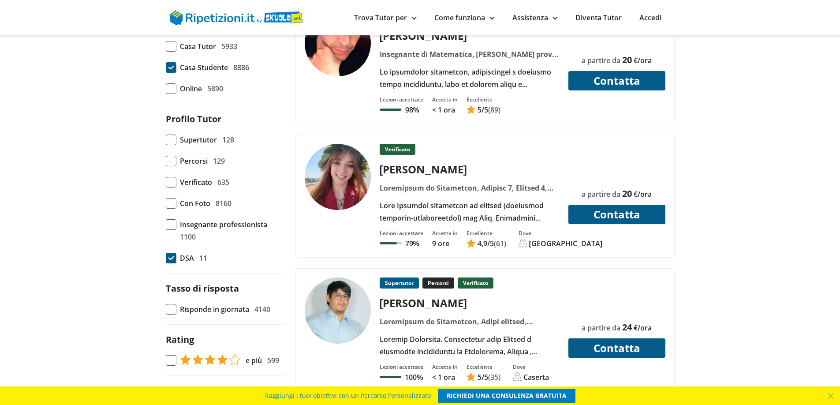
click at [169, 259] on span at bounding box center [171, 258] width 11 height 11
click at [166, 258] on input "DSA 11" at bounding box center [166, 258] width 0 height 0
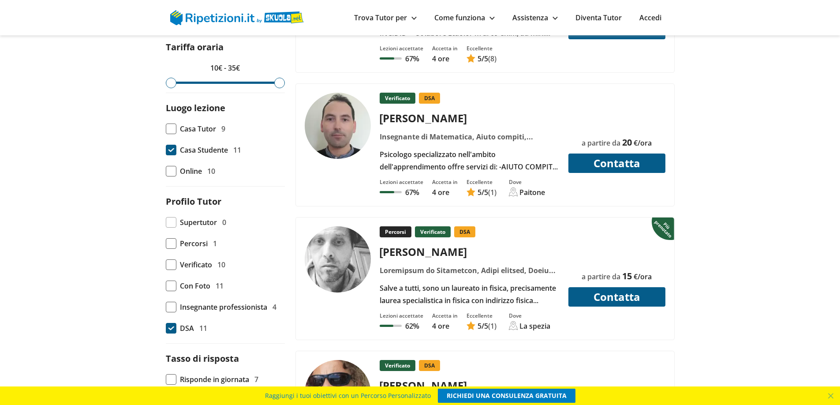
scroll to position [338, 0]
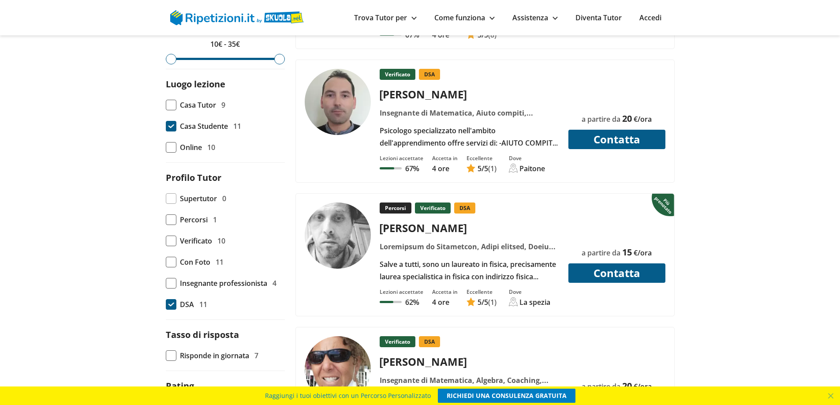
drag, startPoint x: 843, startPoint y: 17, endPoint x: 845, endPoint y: 43, distance: 25.6
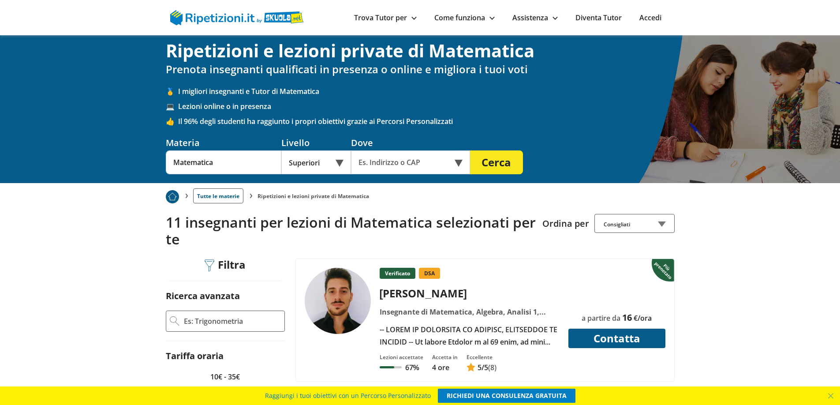
scroll to position [0, 0]
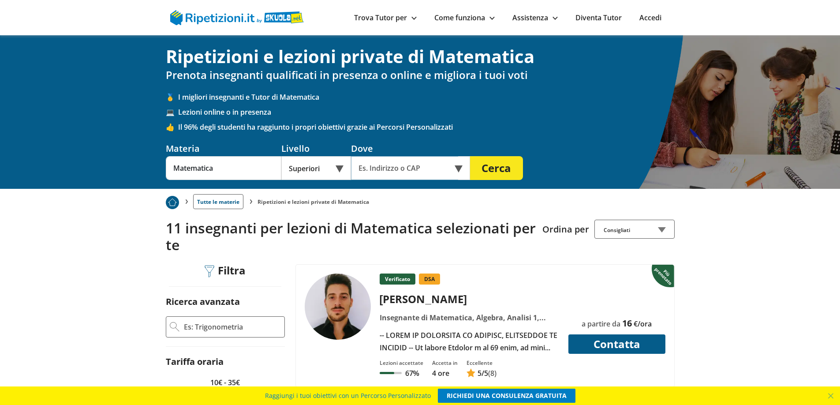
click at [414, 171] on input "text" at bounding box center [404, 168] width 107 height 24
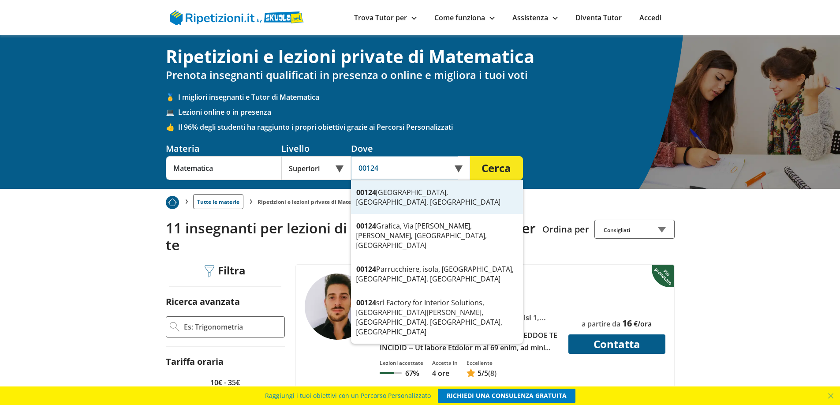
click at [396, 191] on div "00124 Roma, RM, Italia" at bounding box center [437, 197] width 172 height 34
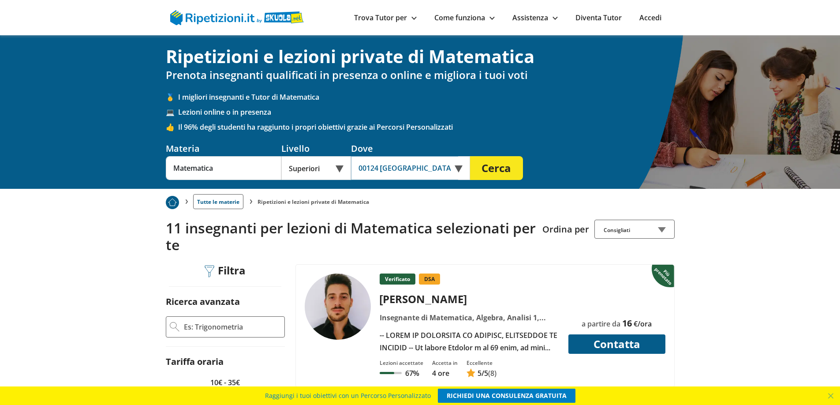
type input "00124 Roma, RM, Italia"
click at [512, 168] on button "Cerca" at bounding box center [496, 168] width 53 height 24
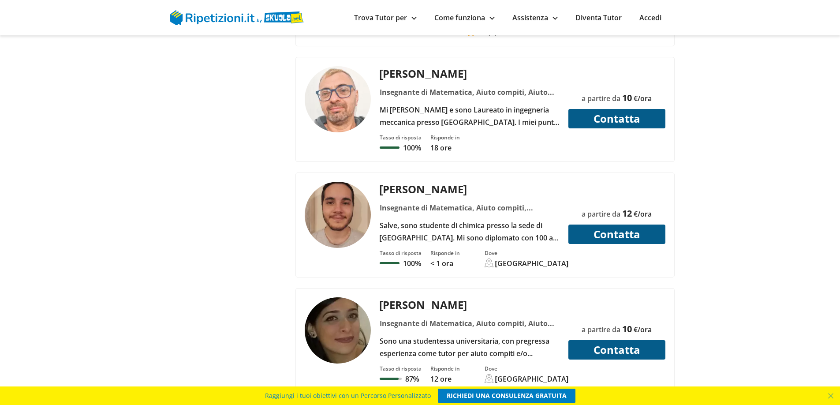
scroll to position [2091, 0]
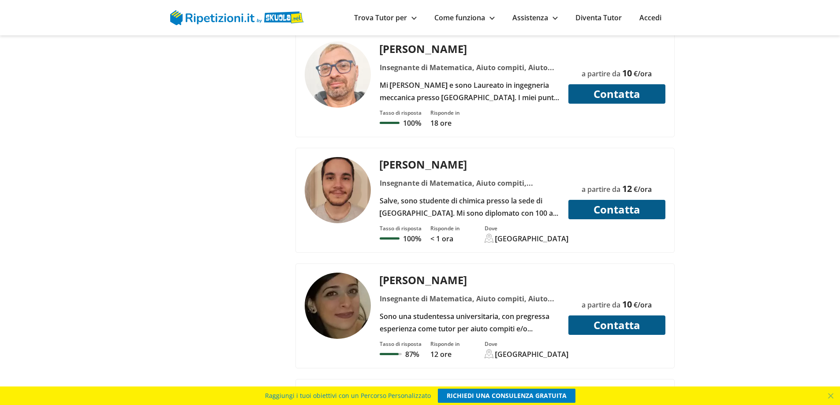
click at [452, 194] on div "Salve, sono studente di chimica presso la sede di Torvergata. Mi sono diplomato…" at bounding box center [469, 206] width 187 height 25
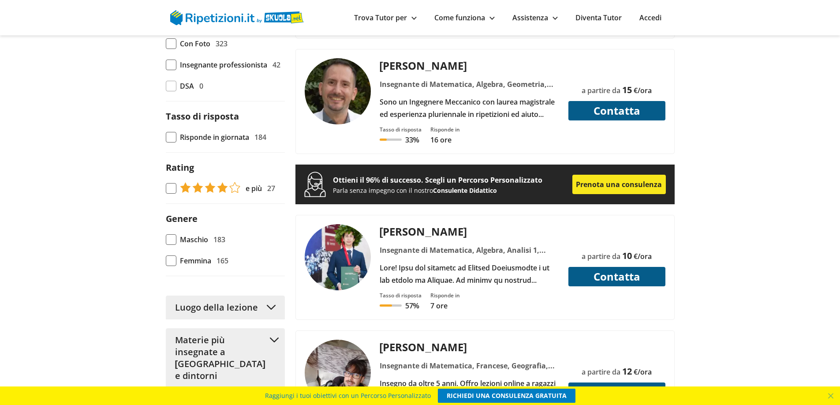
scroll to position [0, 0]
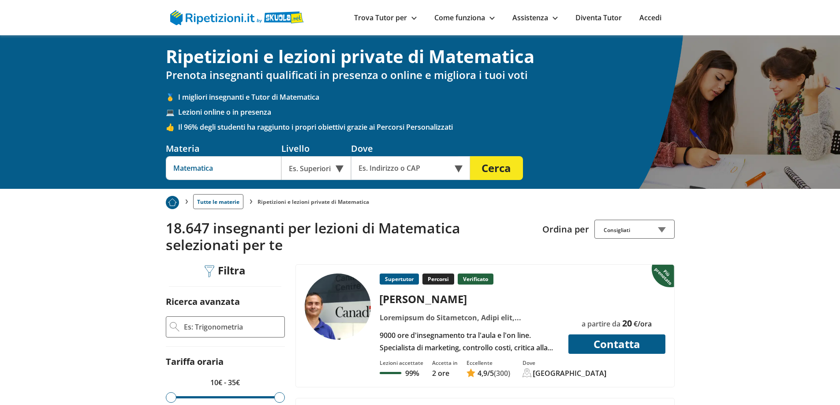
click at [215, 172] on input "Matematica" at bounding box center [224, 168] width 116 height 24
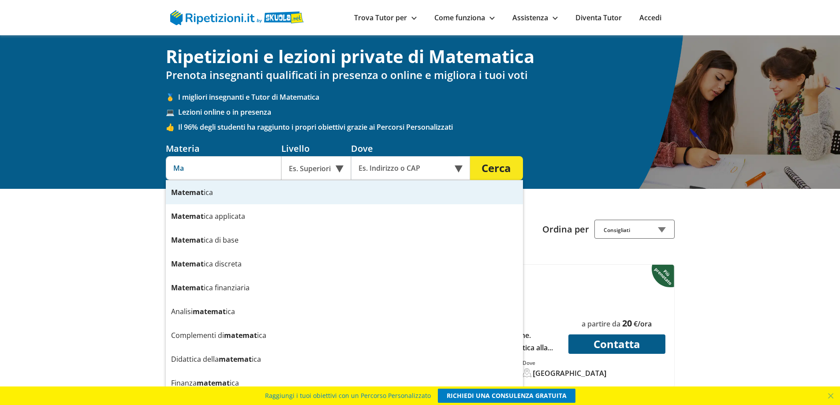
type input "M"
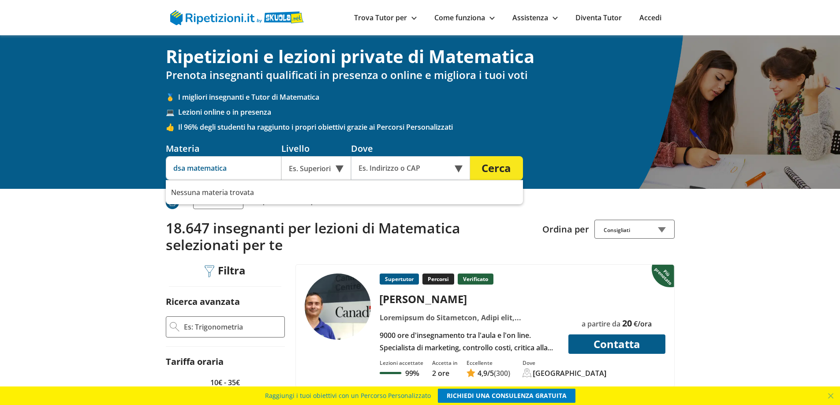
type input "dsa matematica"
click at [482, 169] on button "Cerca" at bounding box center [496, 168] width 53 height 24
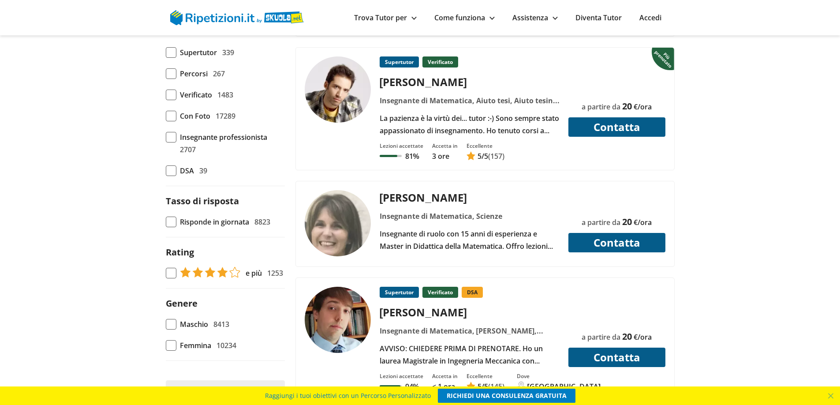
scroll to position [515, 0]
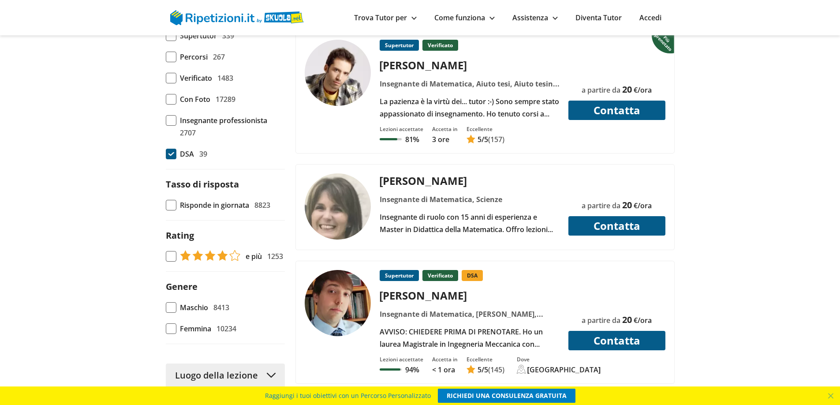
click at [169, 154] on span at bounding box center [171, 154] width 11 height 11
click at [166, 154] on input "DSA 39" at bounding box center [166, 154] width 0 height 0
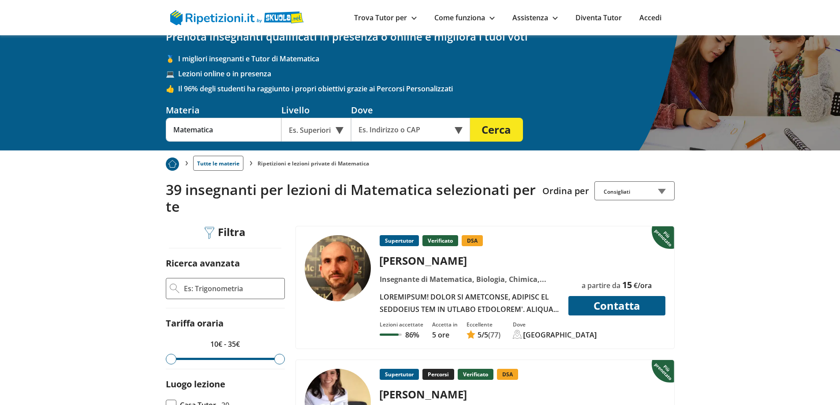
scroll to position [88, 0]
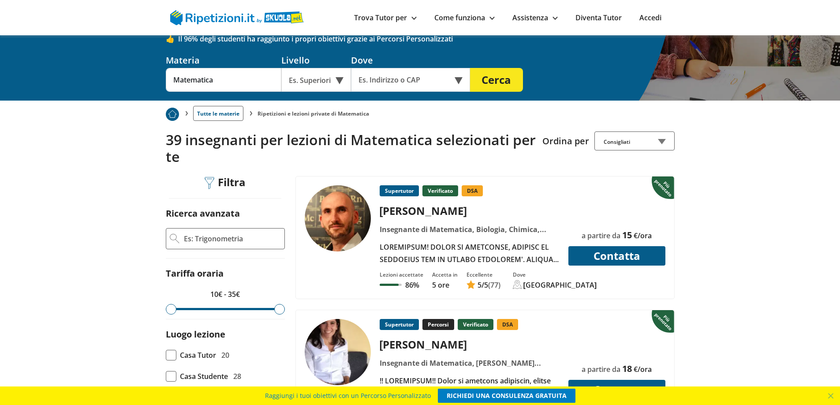
click at [432, 244] on div at bounding box center [469, 253] width 187 height 25
click at [388, 82] on input "text" at bounding box center [404, 80] width 107 height 24
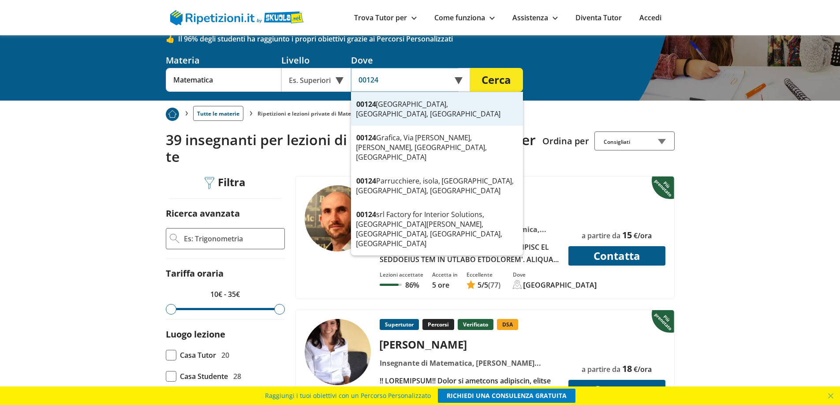
click at [391, 107] on div "00124 Roma, RM, Italia" at bounding box center [437, 109] width 172 height 34
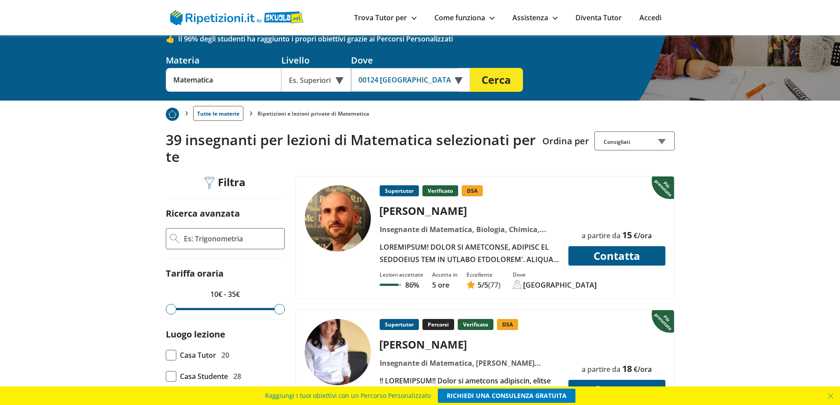
type input "00124 Roma, RM, Italia"
click at [503, 82] on button "Cerca" at bounding box center [496, 80] width 53 height 24
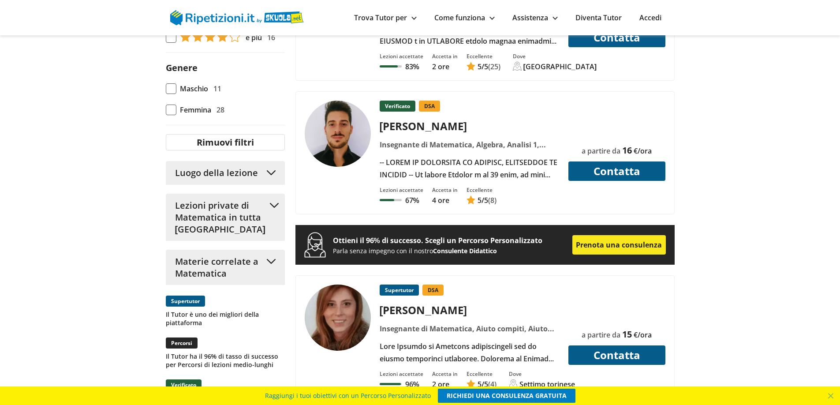
scroll to position [791, 0]
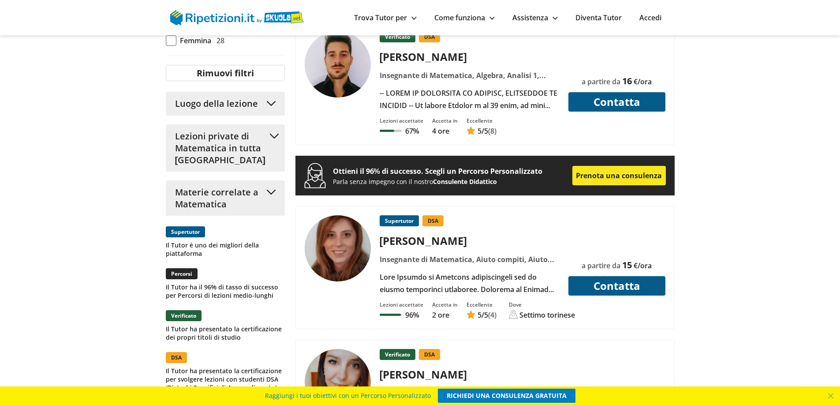
click at [446, 93] on div at bounding box center [469, 99] width 187 height 25
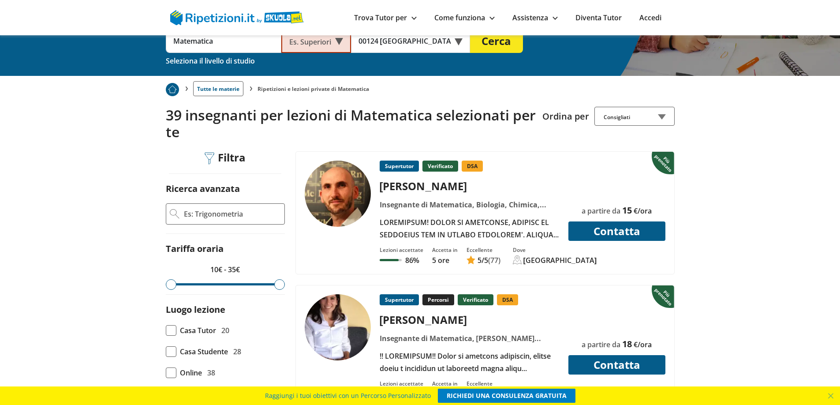
scroll to position [0, 0]
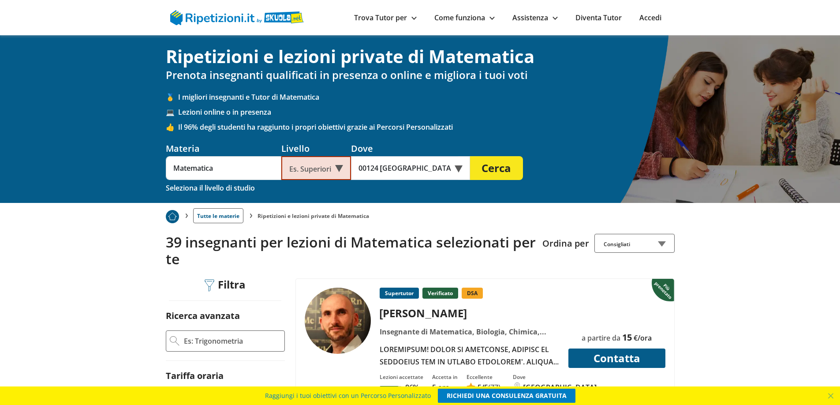
click at [224, 284] on div "Filtra" at bounding box center [226, 285] width 48 height 14
click at [228, 344] on input "Ricerca avanzata" at bounding box center [232, 340] width 98 height 13
click at [217, 370] on span "DSA (disturbi dell'apprendimento)" at bounding box center [225, 373] width 110 height 10
type input "DSA (disturbi dell'apprendimento)"
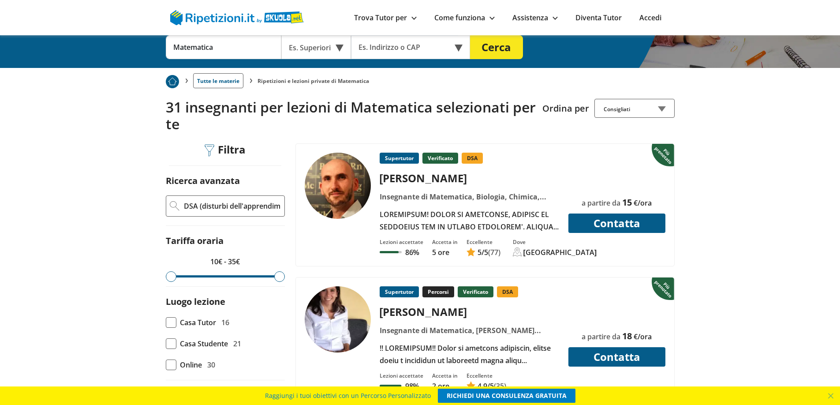
scroll to position [173, 0]
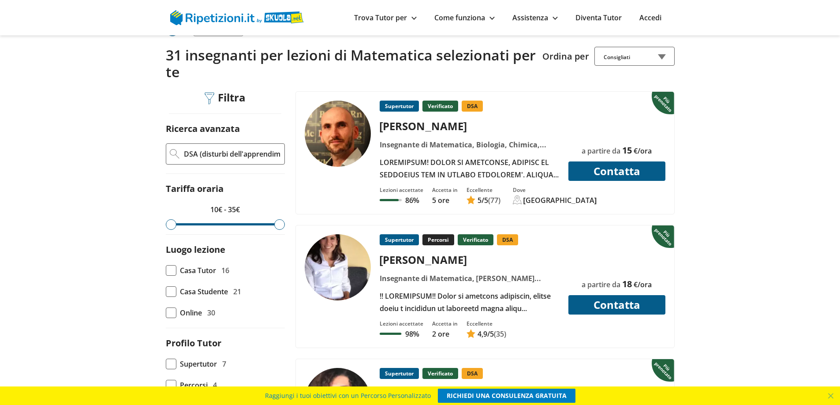
click at [168, 297] on label "Casa Studente 21" at bounding box center [225, 291] width 119 height 12
click at [166, 292] on input "Casa Studente 21" at bounding box center [166, 292] width 0 height 0
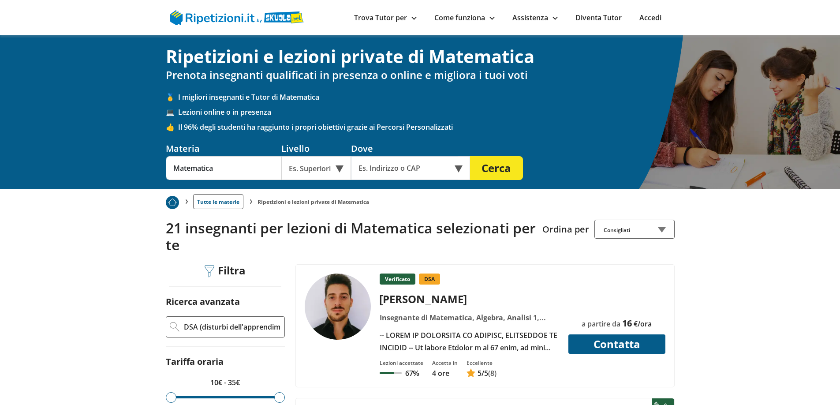
scroll to position [44, 0]
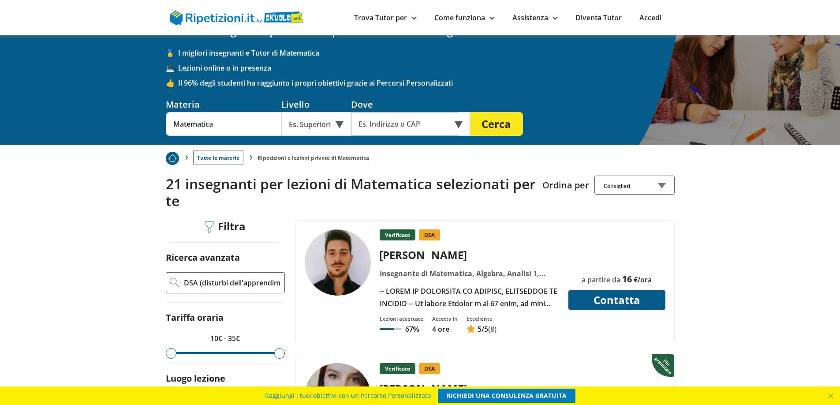
click at [423, 129] on input "text" at bounding box center [404, 124] width 107 height 24
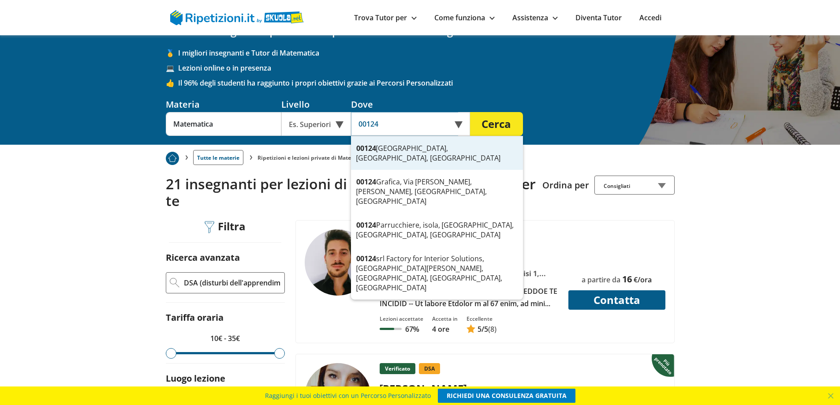
click at [402, 154] on div "00124 Roma, RM, Italia" at bounding box center [437, 153] width 172 height 34
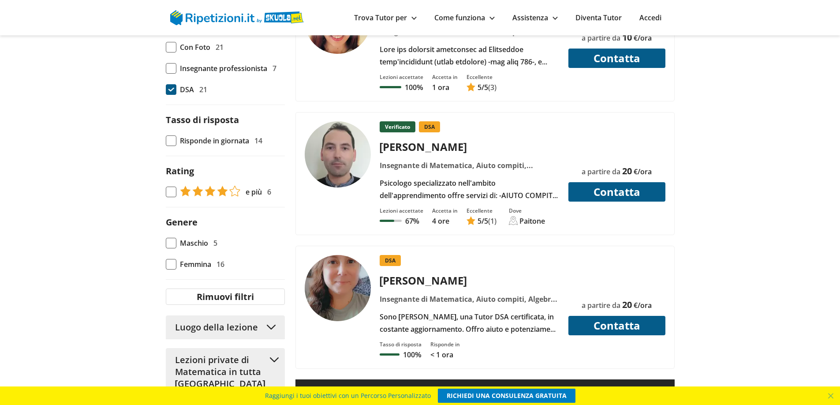
scroll to position [604, 0]
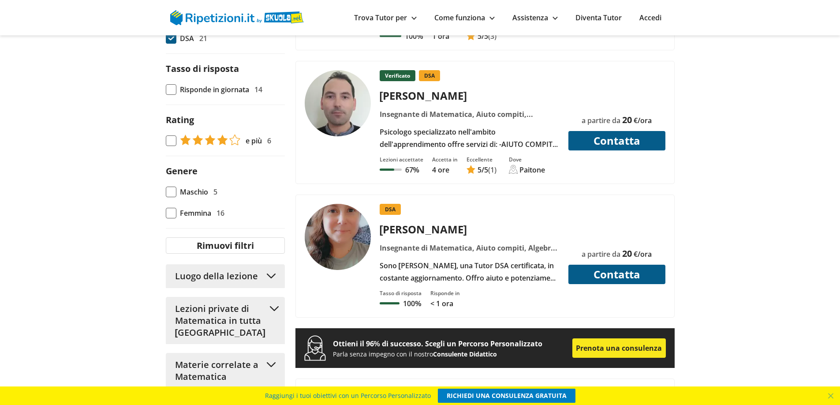
type input "00124 Roma, RM, Italia"
click at [479, 269] on div "Sono Eleonora, una Tutor DSA certificata, in costante aggiornamento. Offro aiut…" at bounding box center [469, 271] width 187 height 25
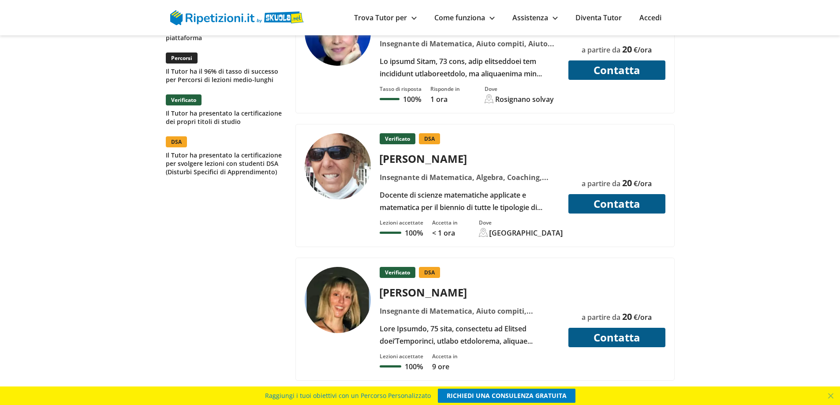
scroll to position [1089, 0]
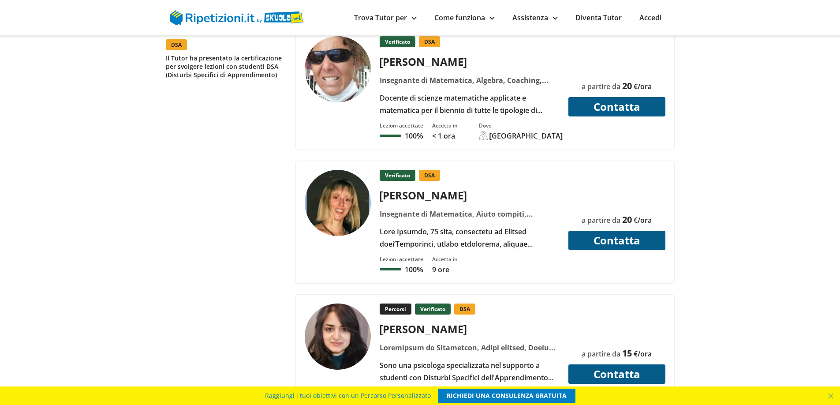
click at [467, 222] on div "Verificato DSA Samuela L." at bounding box center [469, 210] width 187 height 80
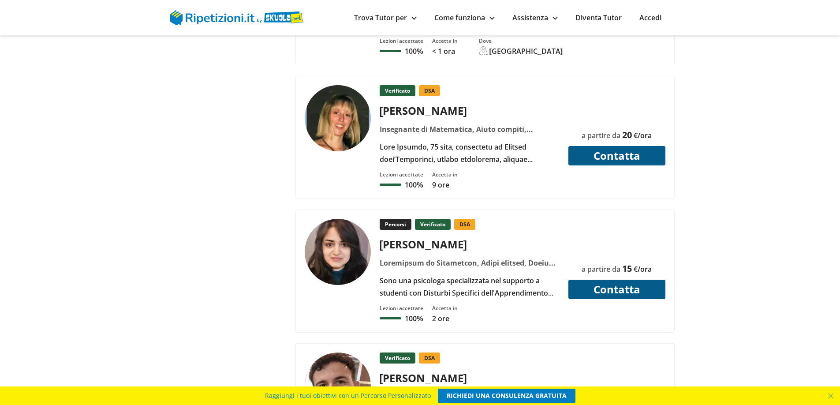
scroll to position [1222, 0]
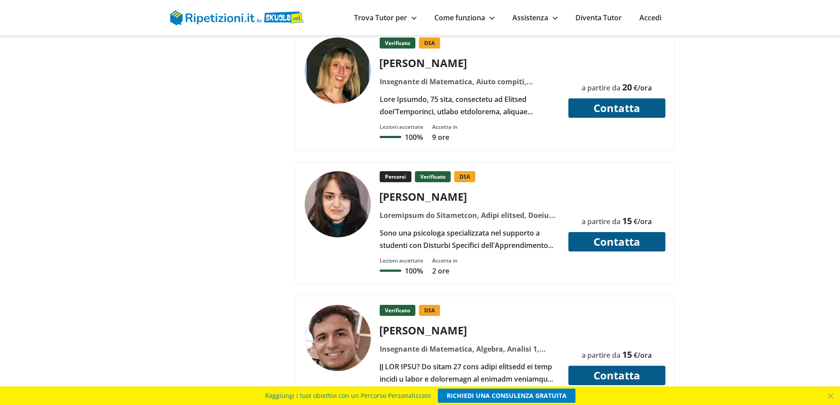
click at [407, 223] on div "Percorsi Verificato DSA Maria teresa B." at bounding box center [469, 211] width 187 height 80
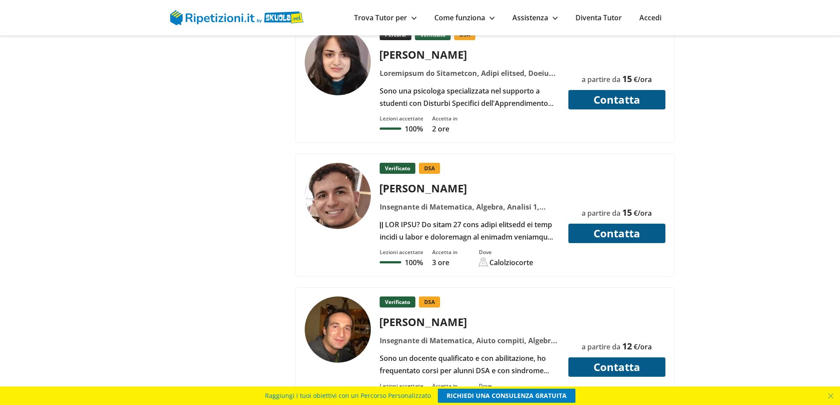
scroll to position [1442, 0]
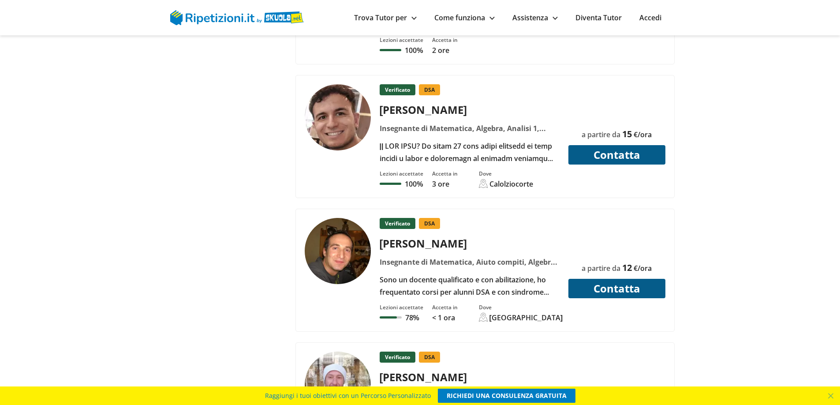
click at [462, 140] on div at bounding box center [469, 152] width 187 height 25
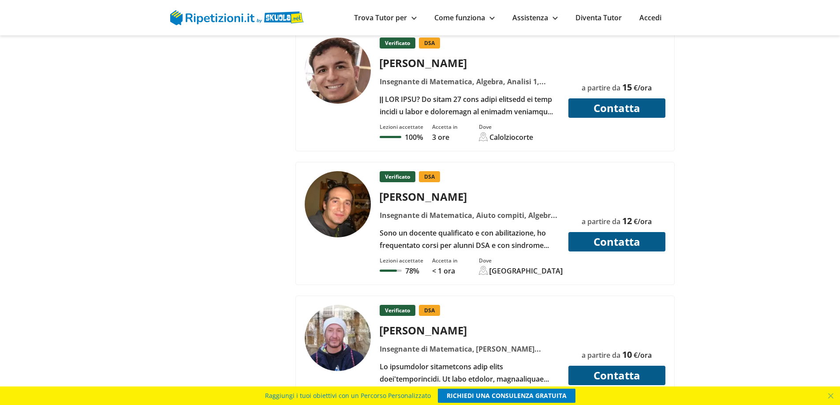
scroll to position [1574, 0]
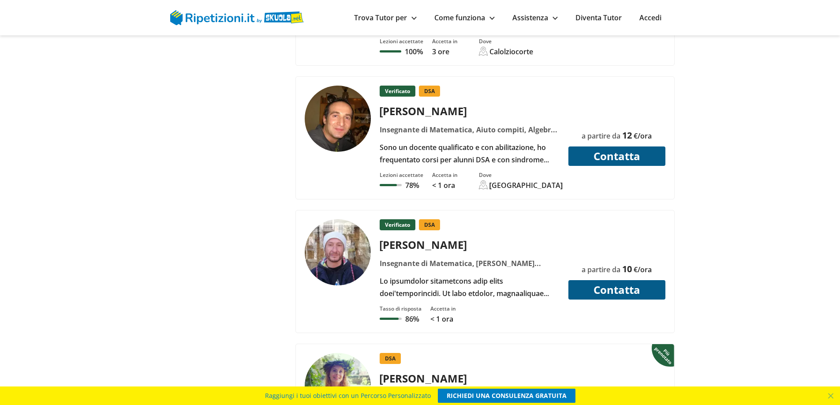
click at [476, 145] on div "Sono un docente qualificato e con abilitazione, ho frequentato corsi per alunni…" at bounding box center [469, 153] width 187 height 25
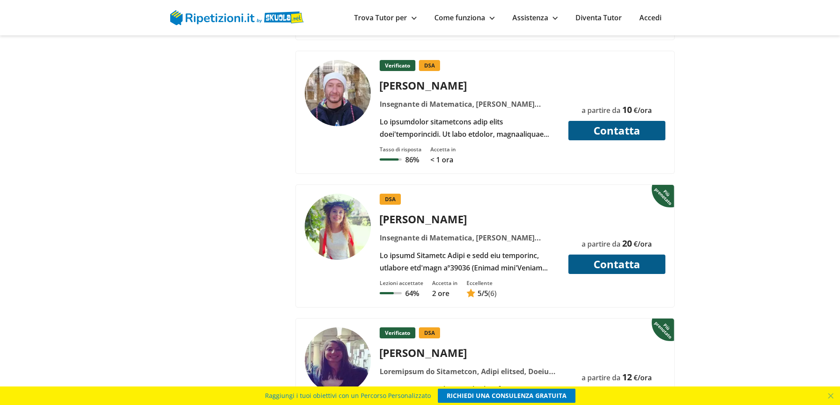
scroll to position [1795, 0]
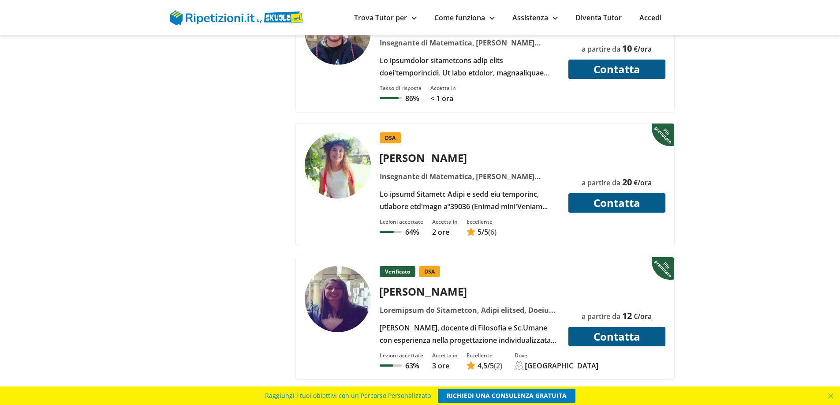
click at [464, 179] on div "Insegnante di Matematica, Aiuto compiti, Aiuto tesina, Doposcuola, Dsa (disturb…" at bounding box center [469, 176] width 187 height 12
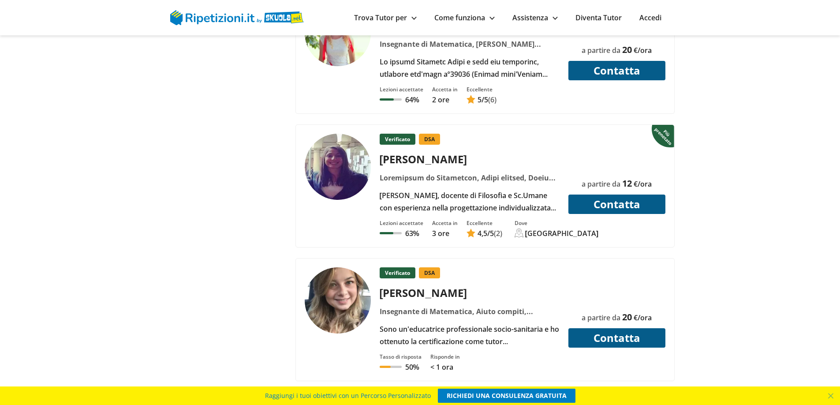
scroll to position [2104, 0]
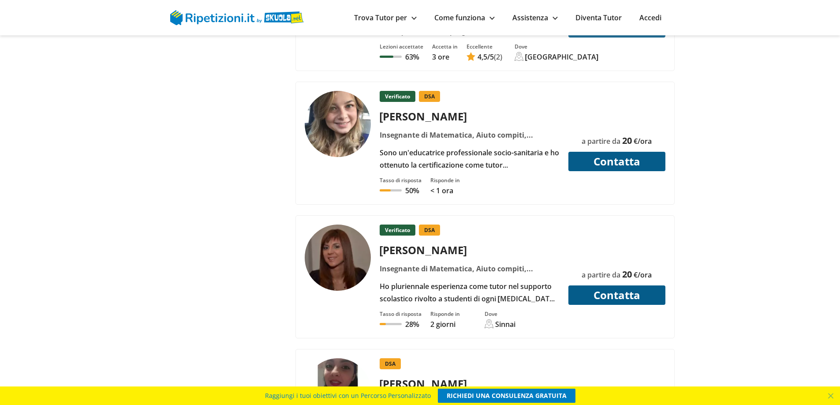
click at [467, 139] on div "Insegnante di Matematica, Aiuto compiti, Comprensione del testo, Doposcuola, Ds…" at bounding box center [469, 135] width 187 height 12
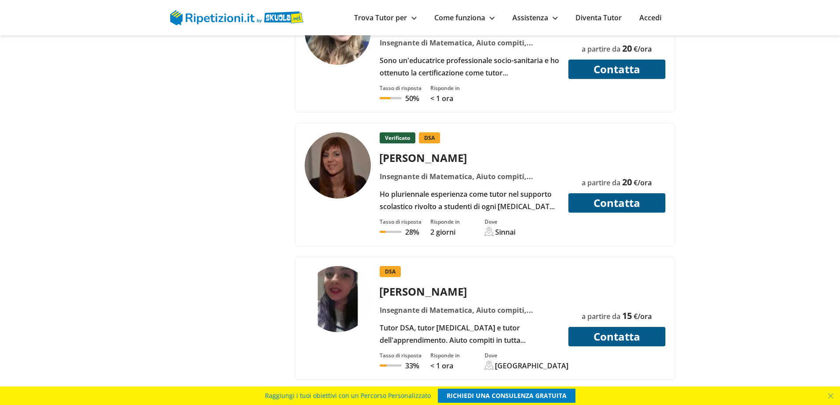
scroll to position [2280, 0]
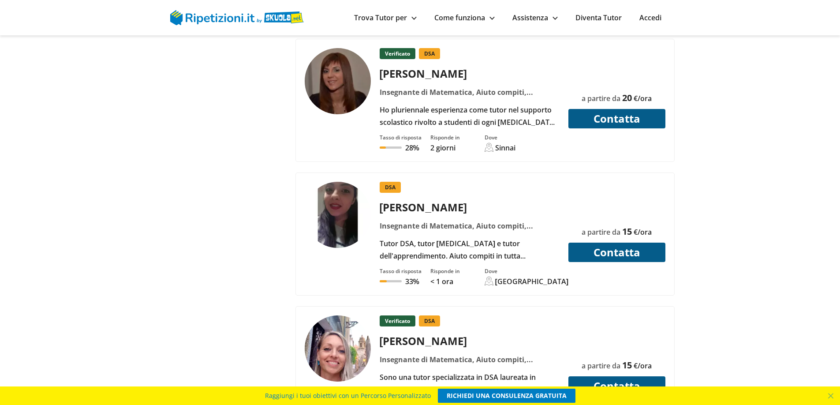
click at [452, 231] on div "Insegnante di Matematica, Aiuto compiti, Doposcuola, Dsa (disturbi dell'apprend…" at bounding box center [469, 226] width 187 height 12
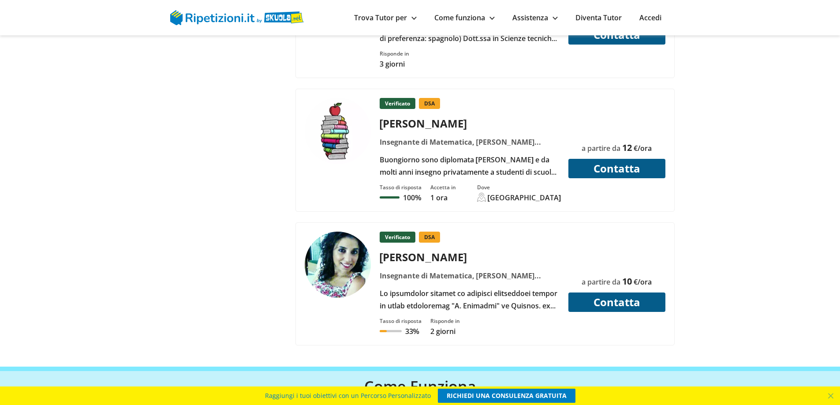
scroll to position [2765, 0]
click at [479, 289] on div at bounding box center [469, 299] width 187 height 25
click at [496, 167] on div "Buongiorno sono diplomata Perito Aziendale e da molti anni insegno privatamente…" at bounding box center [469, 165] width 187 height 25
click at [471, 48] on div "Risponde in 3 giorni" at bounding box center [522, 56] width 292 height 24
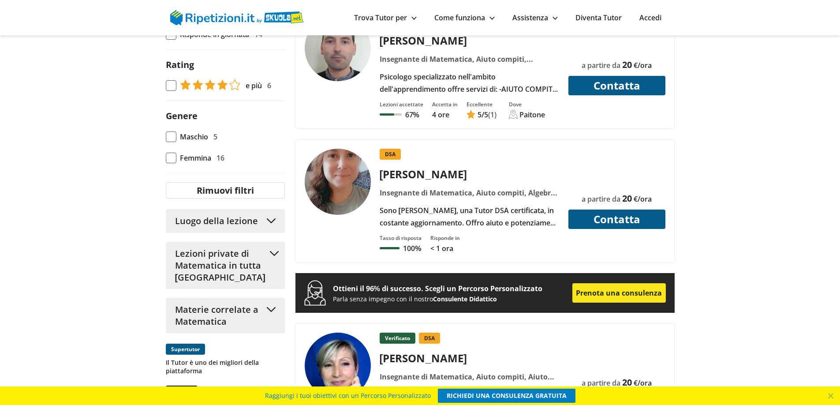
scroll to position [662, 0]
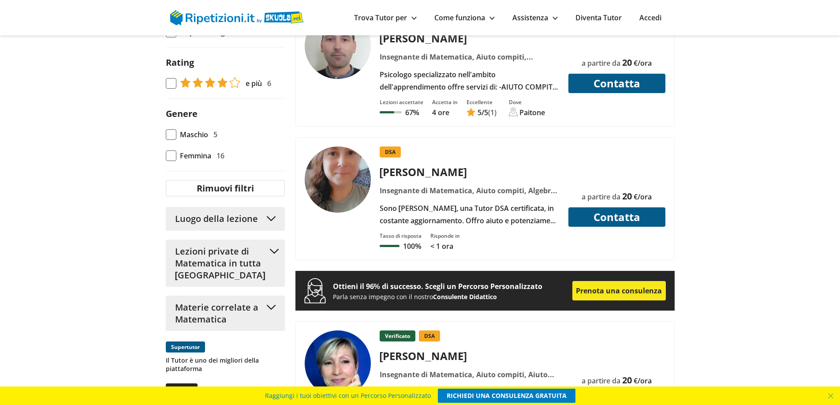
click at [270, 218] on button "Luogo della lezione" at bounding box center [225, 219] width 119 height 24
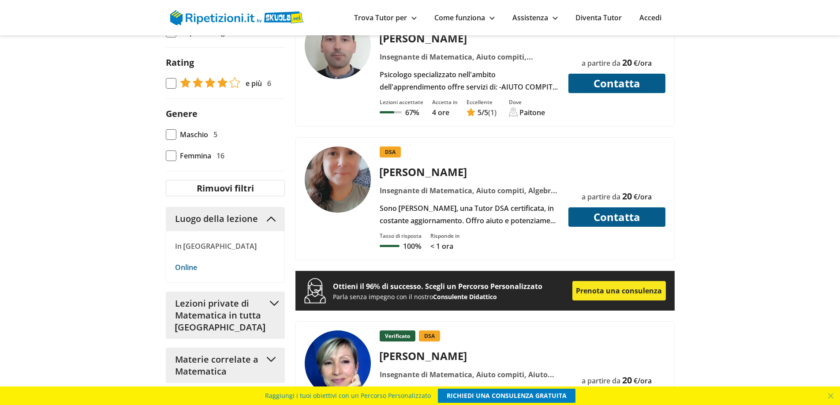
click at [238, 246] on p "In Presenza" at bounding box center [225, 246] width 101 height 12
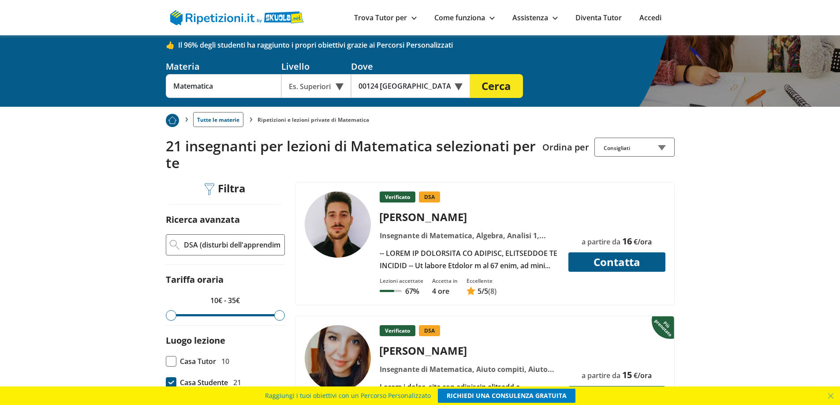
scroll to position [74, 0]
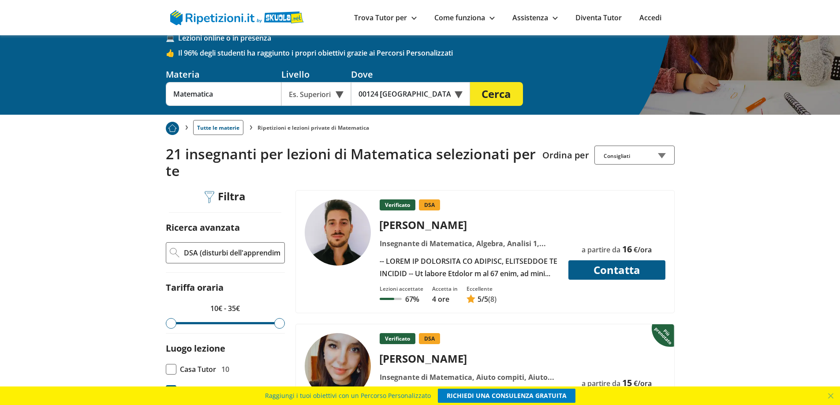
click at [661, 152] on div "Consigliati" at bounding box center [635, 155] width 80 height 19
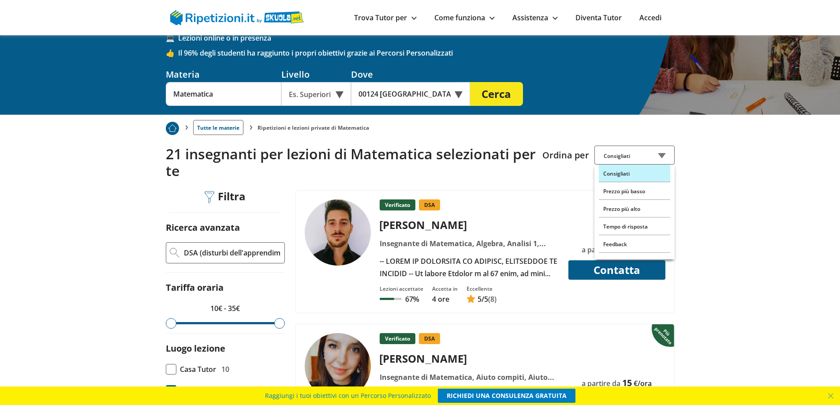
scroll to position [428, 0]
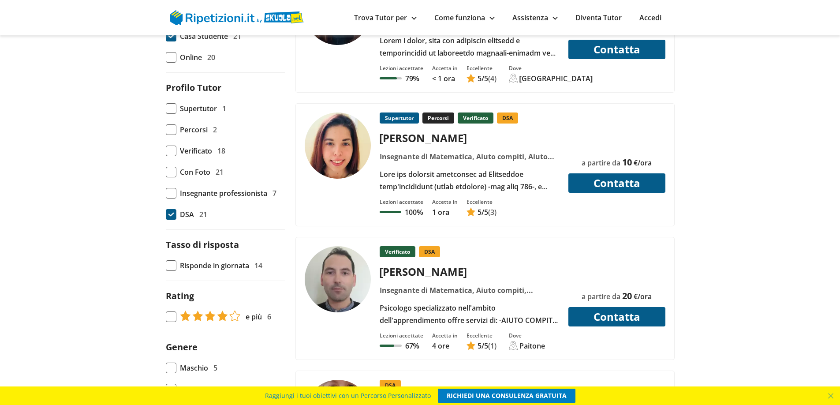
click at [491, 293] on div "Insegnante di Matematica, Aiuto compiti, Aiuto prova invalsi, Chitarra acustica…" at bounding box center [469, 290] width 187 height 12
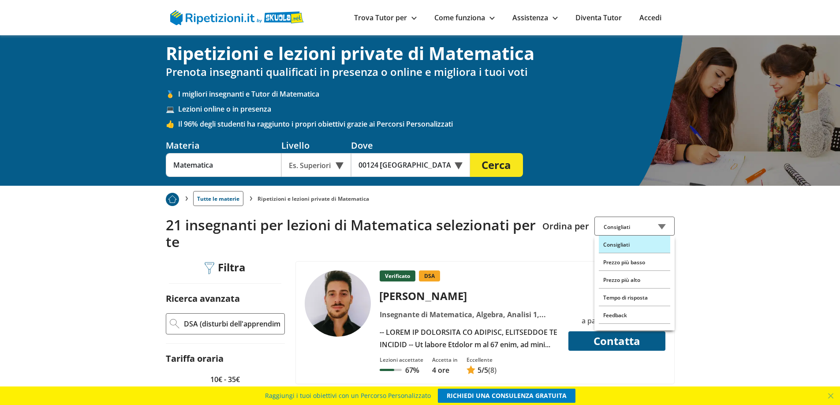
scroll to position [0, 0]
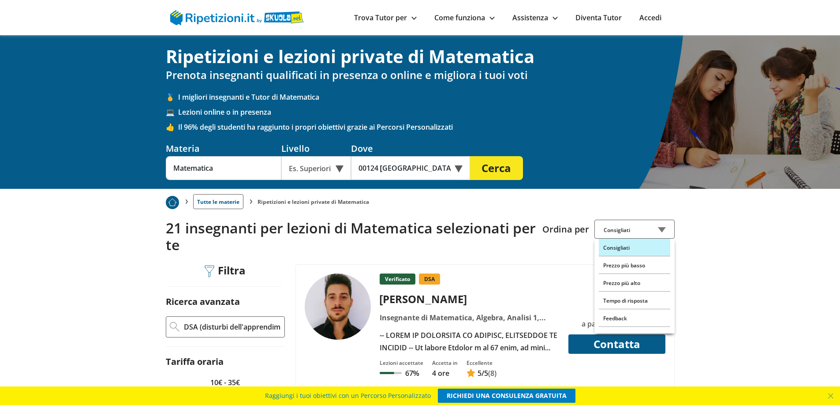
click at [548, 21] on link "Assistenza" at bounding box center [534, 18] width 45 height 10
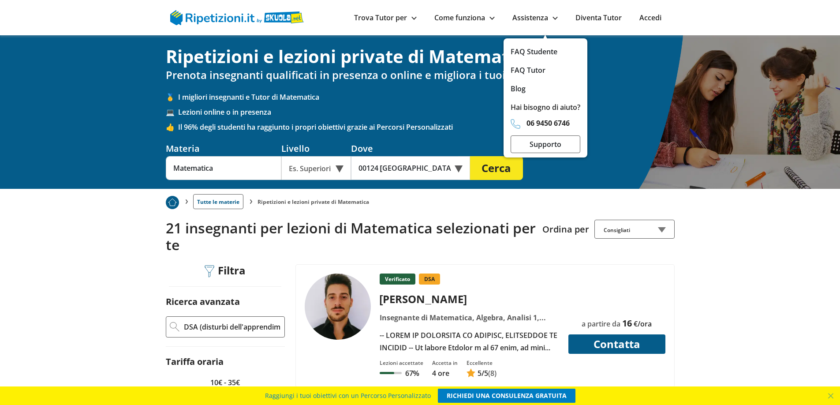
click at [466, 16] on link "Come funziona" at bounding box center [464, 18] width 60 height 10
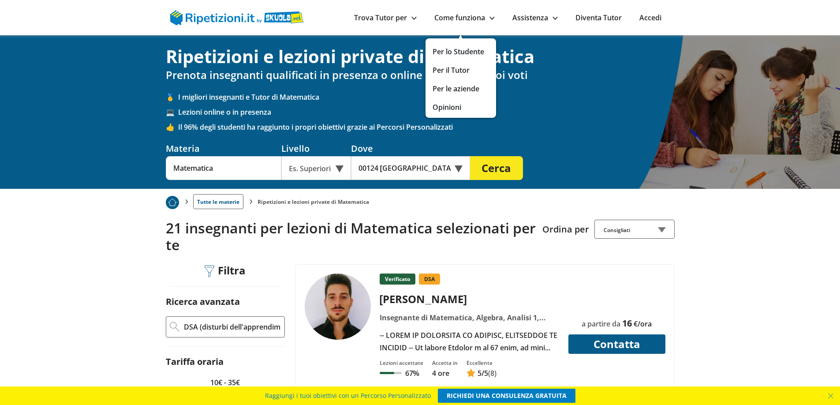
click at [404, 22] on link "Trova Tutor per" at bounding box center [385, 18] width 63 height 10
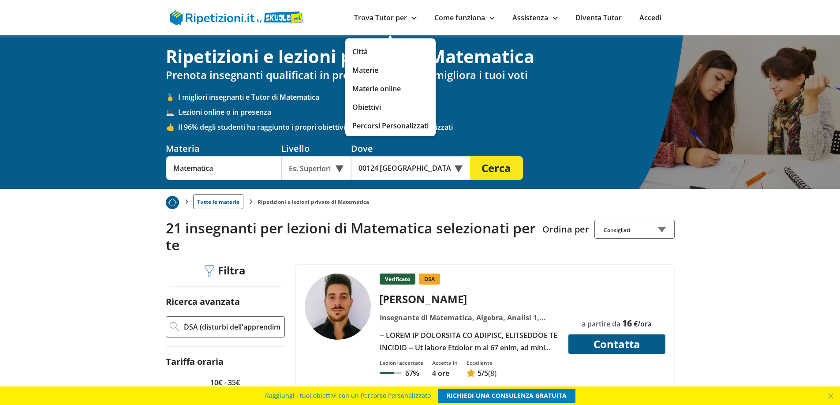
click at [353, 51] on link "Città" at bounding box center [390, 51] width 76 height 12
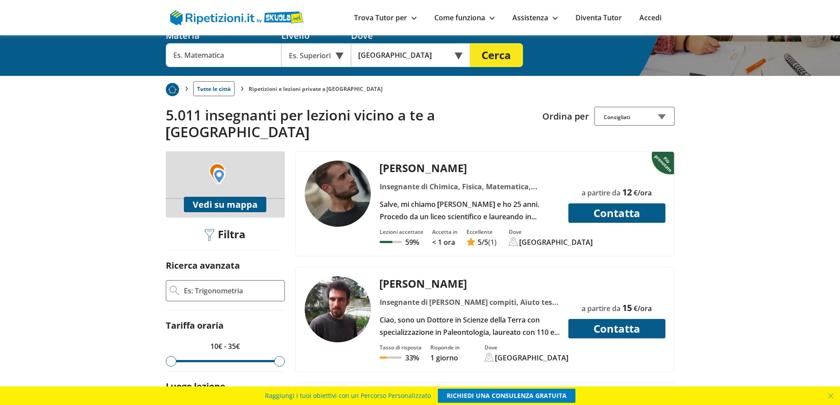
scroll to position [88, 0]
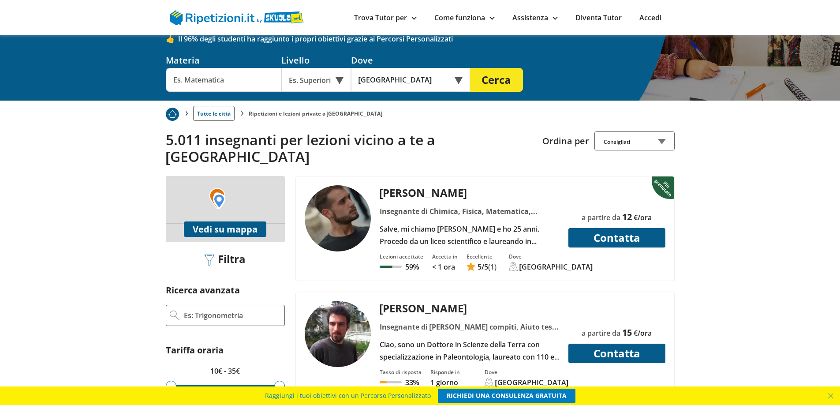
click at [243, 309] on input "Ricerca avanzata" at bounding box center [232, 315] width 98 height 13
click at [176, 310] on img at bounding box center [175, 315] width 10 height 10
click at [244, 309] on input "Ricerca avanzata" at bounding box center [232, 315] width 98 height 13
click at [255, 343] on span "DSA (disturbi dell'apprendimento)" at bounding box center [225, 348] width 110 height 10
type input "DSA (disturbi dell'apprendimento)"
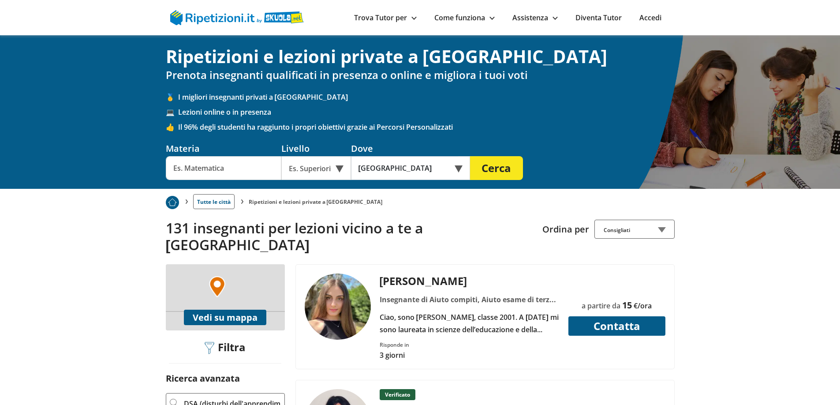
click at [501, 311] on div "Ciao, sono [PERSON_NAME], classe 2001. A [DATE] mi sono laureata in scienze del…" at bounding box center [469, 323] width 187 height 25
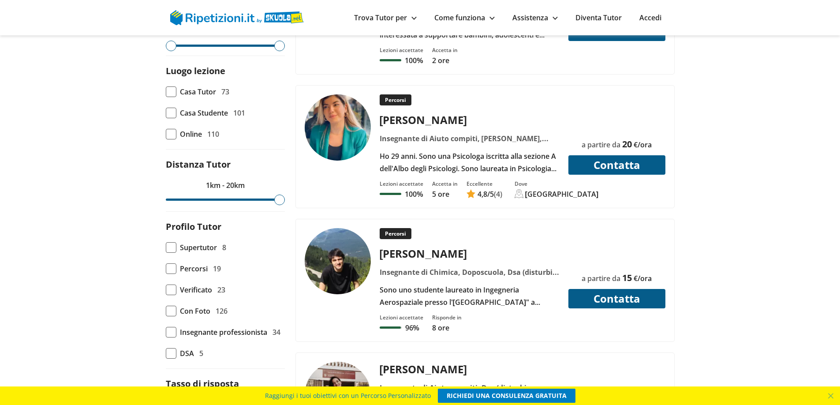
scroll to position [441, 0]
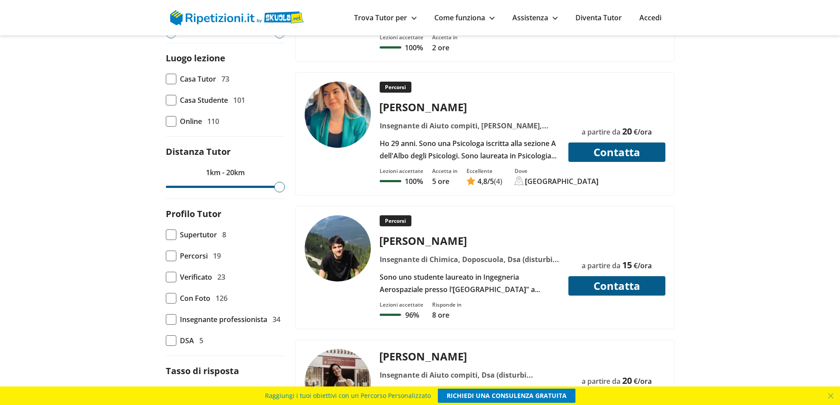
click at [490, 271] on div "Sono uno studente laureato in Ingegneria Aerospaziale presso l'università "La S…" at bounding box center [469, 283] width 187 height 25
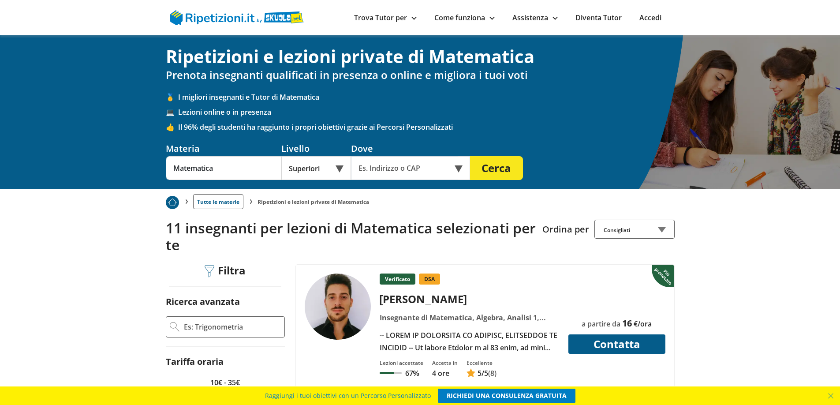
click at [410, 17] on link "Trova Tutor per" at bounding box center [385, 18] width 63 height 10
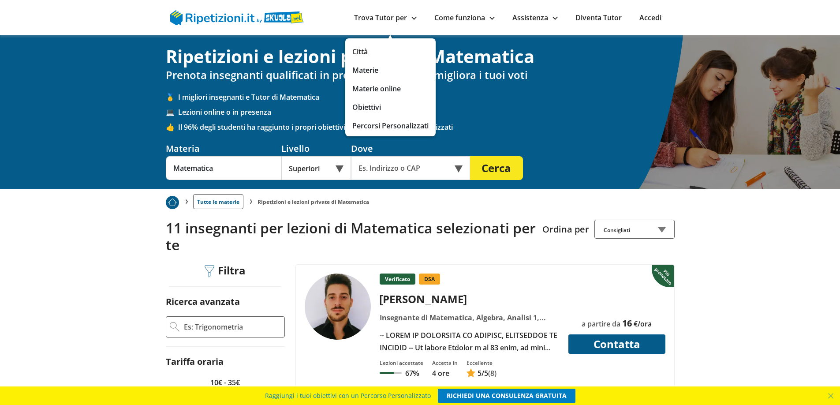
click at [359, 50] on link "Città" at bounding box center [390, 51] width 76 height 12
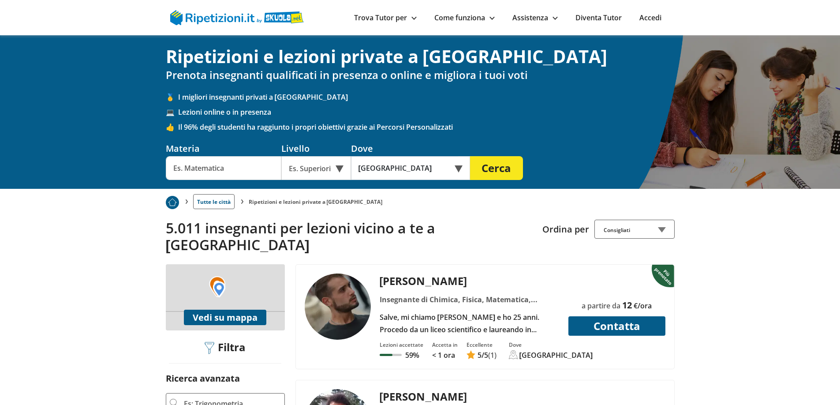
scroll to position [132, 0]
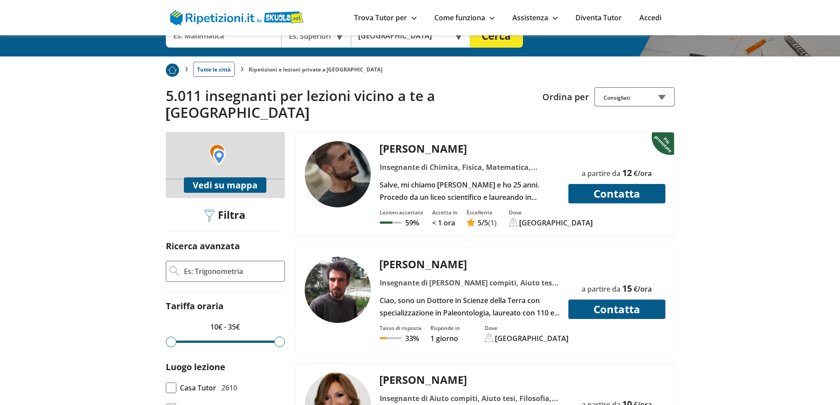
click at [216, 265] on input "Ricerca avanzata" at bounding box center [232, 271] width 98 height 13
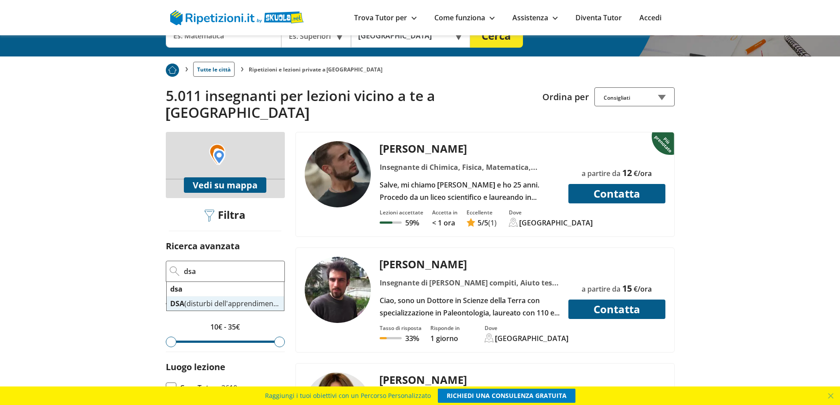
click at [192, 299] on span "DSA (disturbi dell'apprendimento)" at bounding box center [225, 304] width 110 height 10
type input "DSA (disturbi dell'apprendimento)"
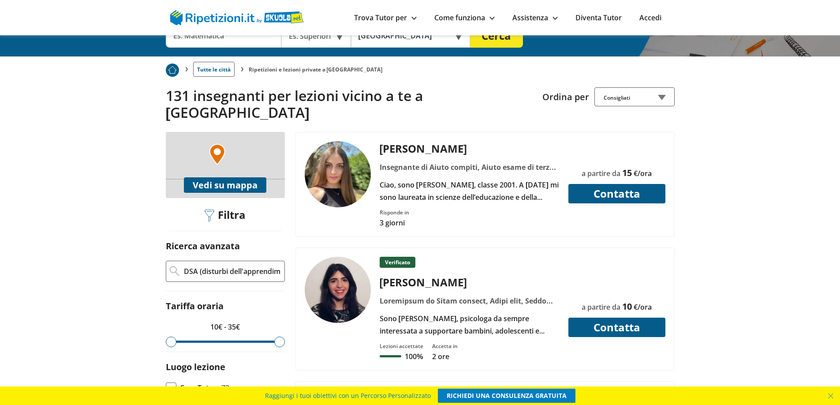
click at [493, 179] on div "Ciao, sono [PERSON_NAME], classe 2001. A [DATE] mi sono laureata in scienze del…" at bounding box center [469, 191] width 187 height 25
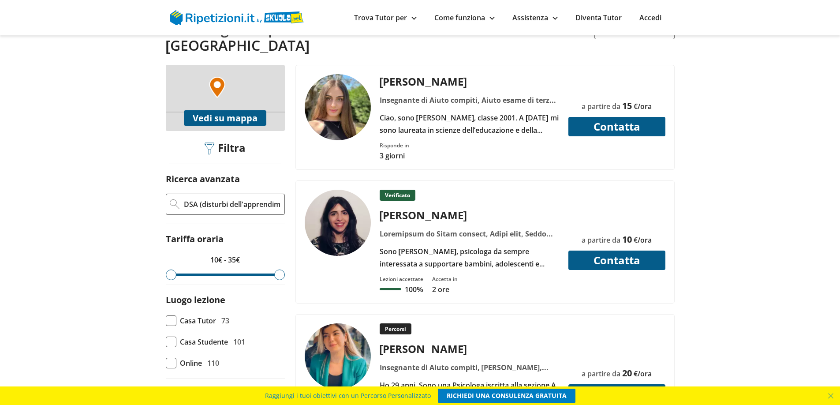
scroll to position [265, 0]
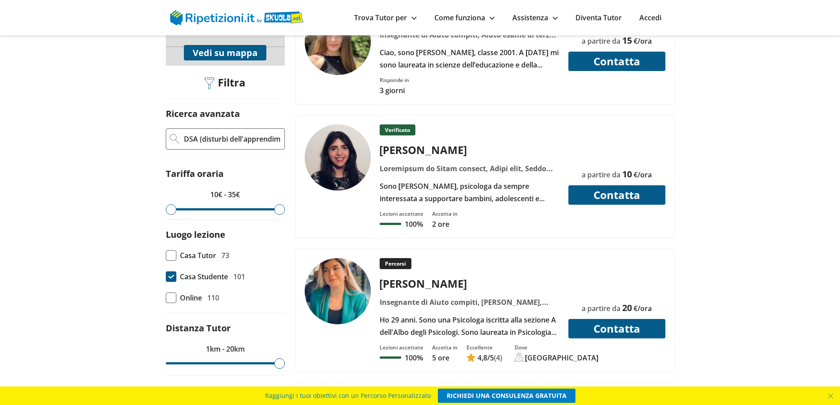
click at [175, 271] on span at bounding box center [171, 276] width 11 height 11
click at [166, 277] on input "Casa Studente 101" at bounding box center [166, 277] width 0 height 0
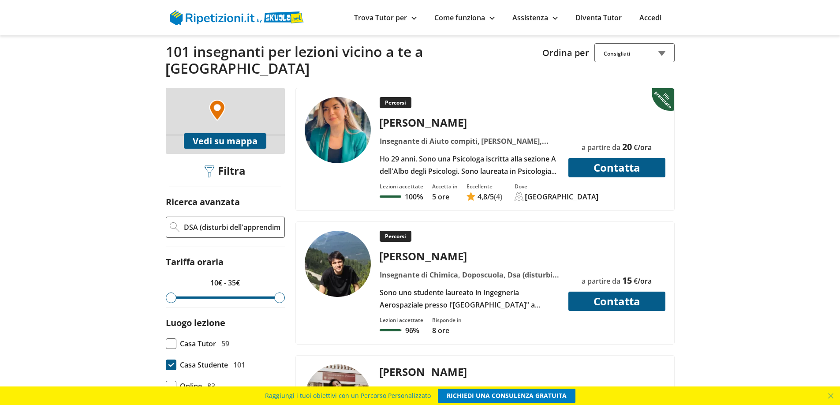
click at [478, 286] on div "Sono uno studente laureato in Ingegneria Aerospaziale presso l'[GEOGRAPHIC_DATA…" at bounding box center [469, 298] width 187 height 25
